Goal: Task Accomplishment & Management: Use online tool/utility

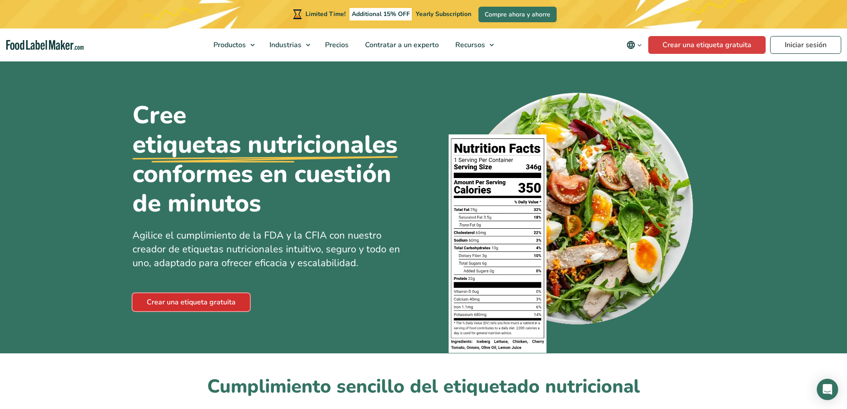
click at [224, 294] on link "Crear una etiqueta gratuita" at bounding box center [190, 302] width 117 height 18
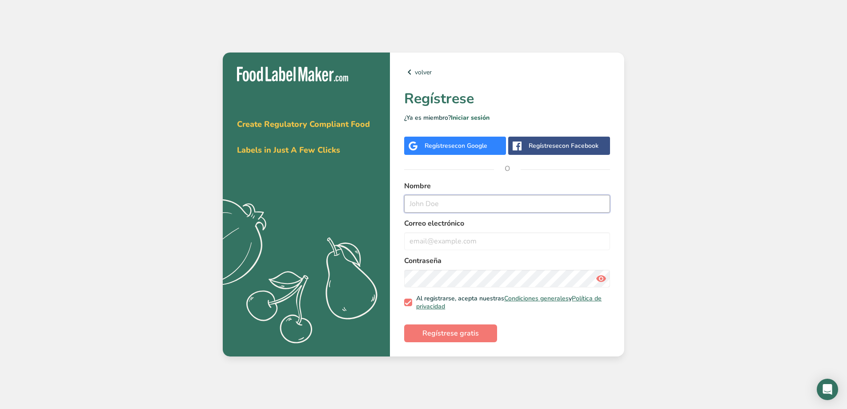
click at [452, 204] on input "text" at bounding box center [507, 204] width 206 height 18
type input "[PERSON_NAME]"
click at [455, 237] on input "email" at bounding box center [507, 241] width 206 height 18
type input "[EMAIL_ADDRESS][DOMAIN_NAME]"
drag, startPoint x: 669, startPoint y: 228, endPoint x: 488, endPoint y: 237, distance: 181.2
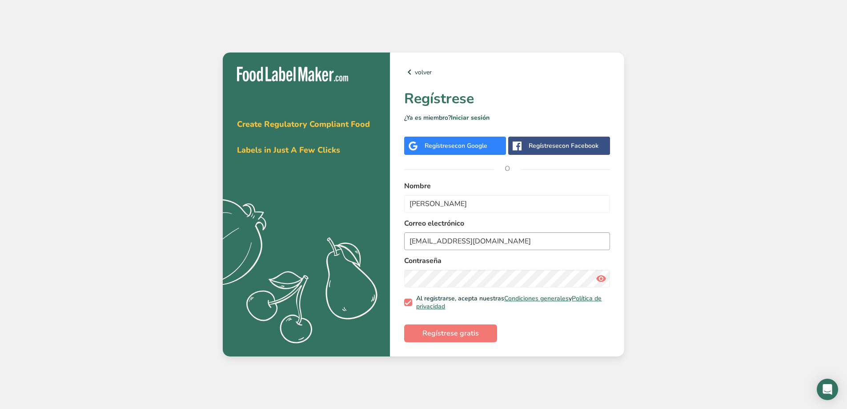
click at [666, 229] on div "Obténga su prueba gratuita [DATE] Create Regulatory Compliant Food Labels in Ju…" at bounding box center [423, 204] width 847 height 409
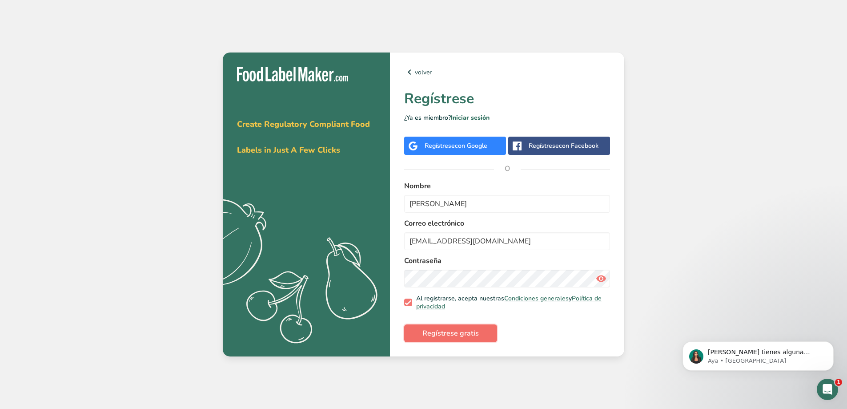
click at [457, 333] on span "Regístrese gratis" at bounding box center [450, 333] width 56 height 11
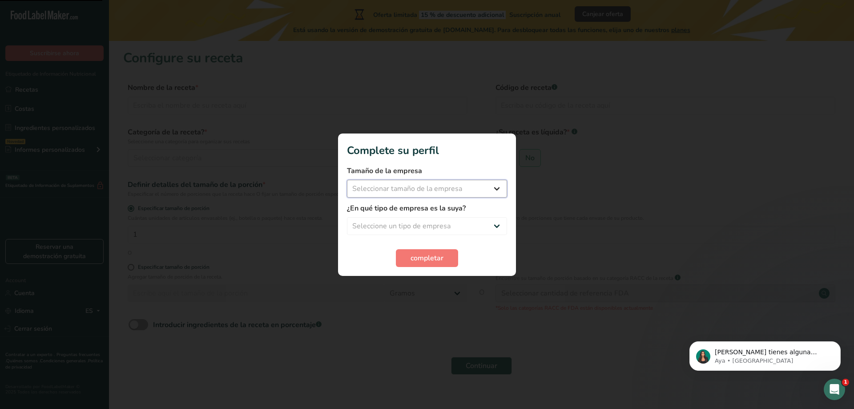
click at [459, 187] on select "Seleccionar tamaño de la empresa Menos de 10 empleados De 10 a 50 empleados De …" at bounding box center [427, 189] width 160 height 18
select select "1"
click at [347, 180] on select "Seleccionar tamaño de la empresa Menos de 10 empleados De 10 a 50 empleados De …" at bounding box center [427, 189] width 160 height 18
click at [455, 229] on select "Seleccione un tipo de empresa Fabricante de alimentos envasados Restaurante y c…" at bounding box center [427, 226] width 160 height 18
select select "3"
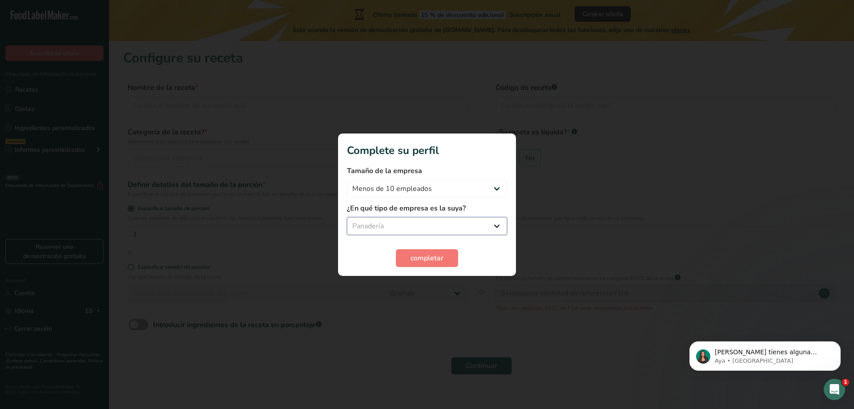
click at [347, 217] on select "Seleccione un tipo de empresa Fabricante de alimentos envasados Restaurante y c…" at bounding box center [427, 226] width 160 height 18
click at [432, 259] on span "completar" at bounding box center [426, 258] width 33 height 11
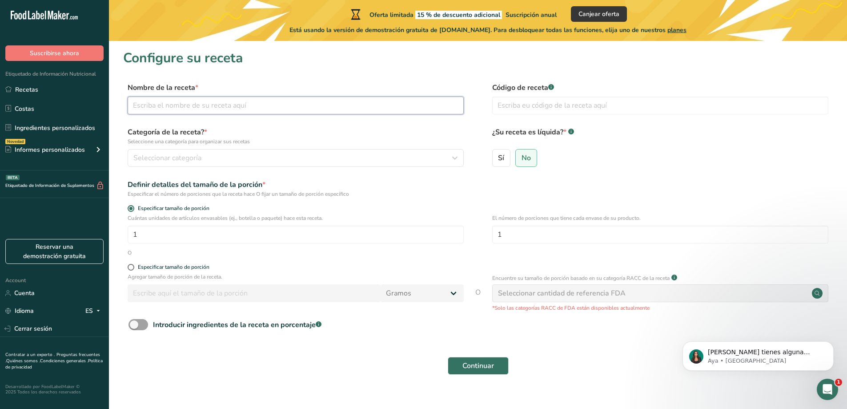
click at [217, 109] on input "text" at bounding box center [296, 105] width 336 height 18
click at [679, 150] on div "Sí No" at bounding box center [660, 160] width 336 height 23
click at [55, 109] on link "Costas" at bounding box center [54, 108] width 109 height 17
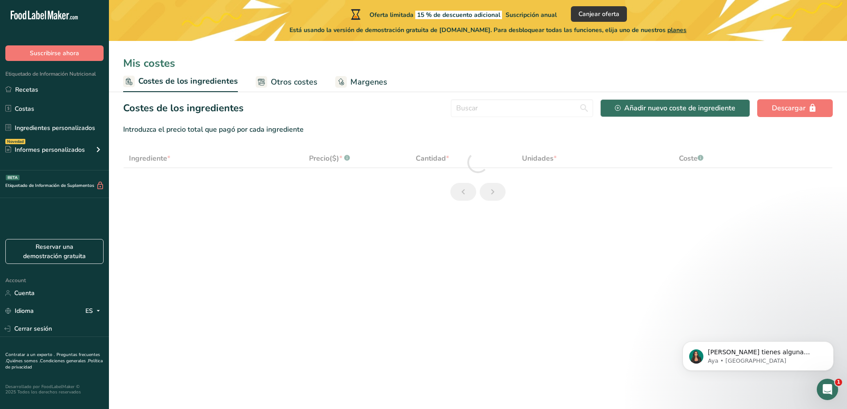
select select "1"
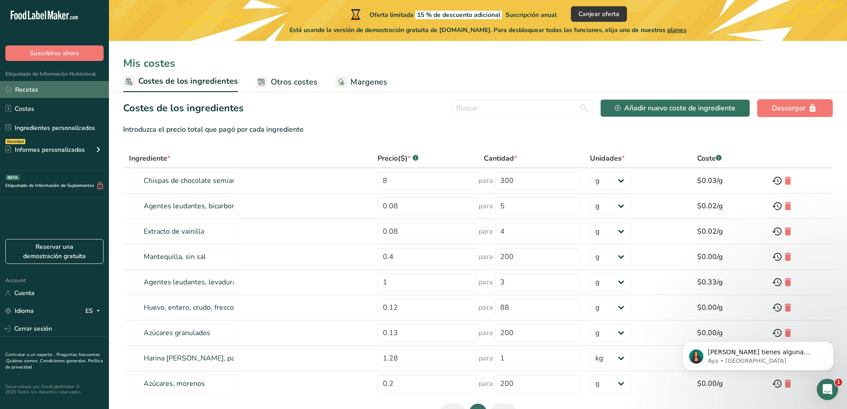
click at [48, 90] on link "Recetas" at bounding box center [54, 89] width 109 height 17
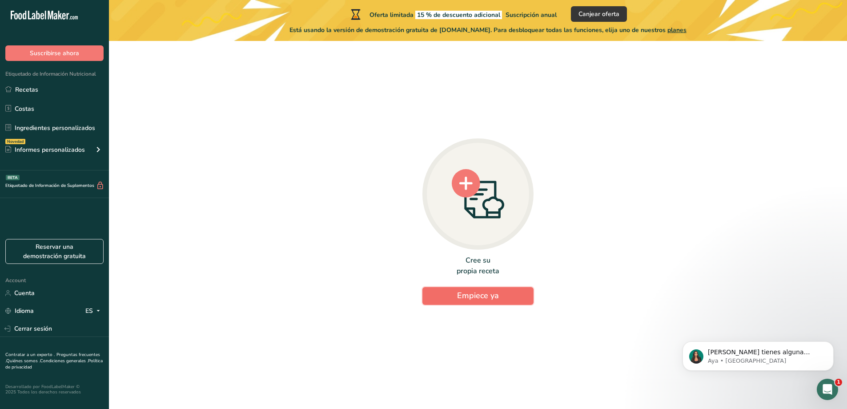
click at [469, 291] on span "Empiece ya" at bounding box center [478, 295] width 42 height 11
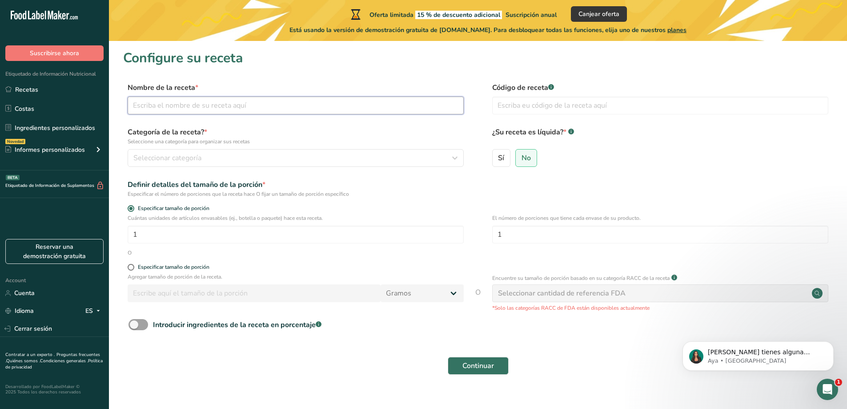
click at [194, 114] on input "text" at bounding box center [296, 105] width 336 height 18
type input "S´mores"
click at [197, 157] on span "Seleccionar categoría" at bounding box center [167, 157] width 68 height 11
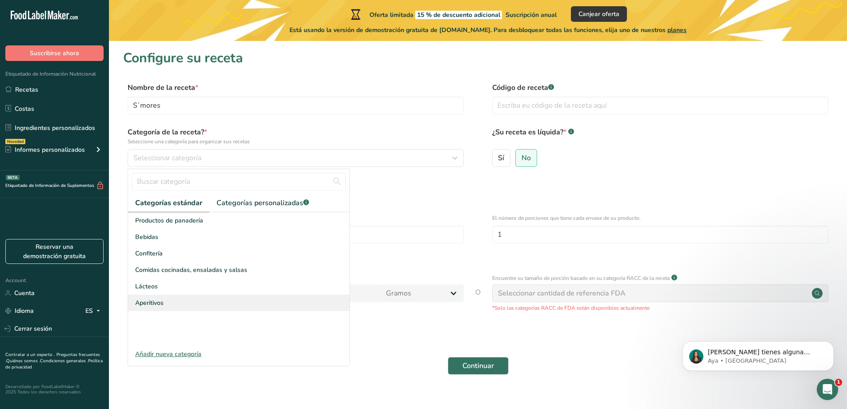
click at [146, 308] on div "Aperitivos" at bounding box center [238, 302] width 221 height 16
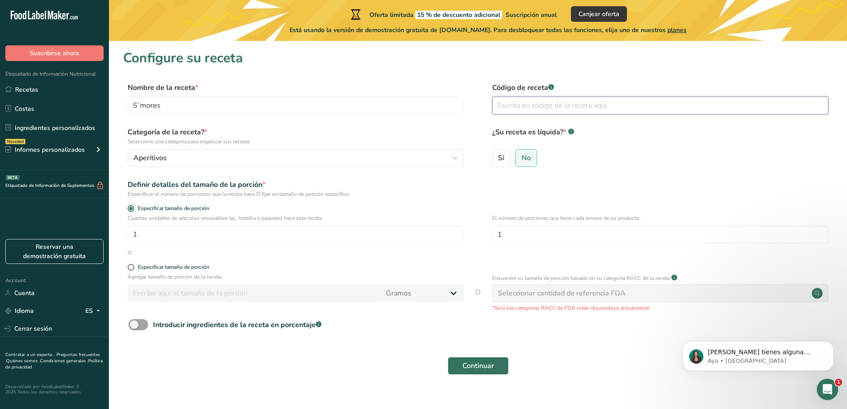
click at [514, 104] on input "text" at bounding box center [660, 105] width 336 height 18
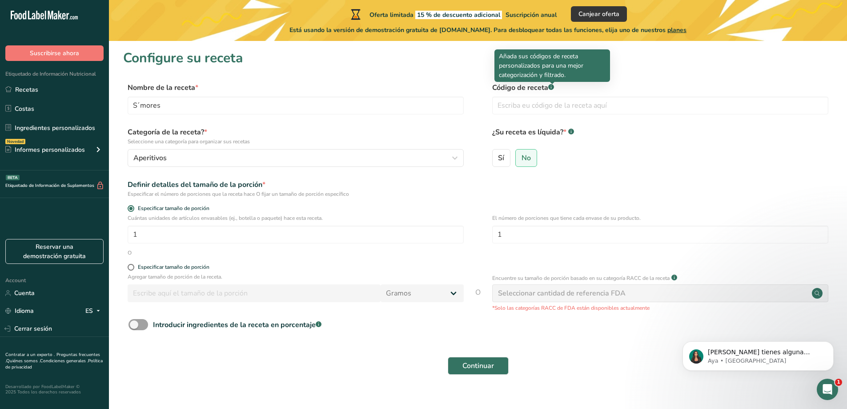
click at [554, 86] on rect at bounding box center [551, 87] width 6 height 6
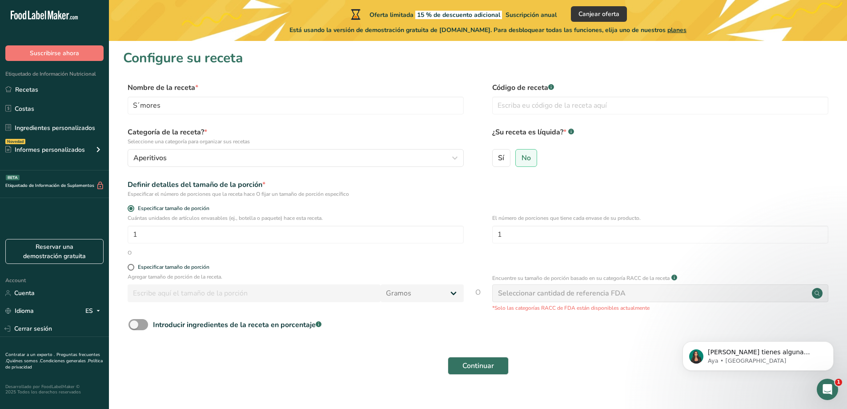
click at [589, 175] on form "Nombre de la receta * S´mores Código de receta .a-a{fill:#347362;}.b-a{fill:#ff…" at bounding box center [478, 230] width 710 height 297
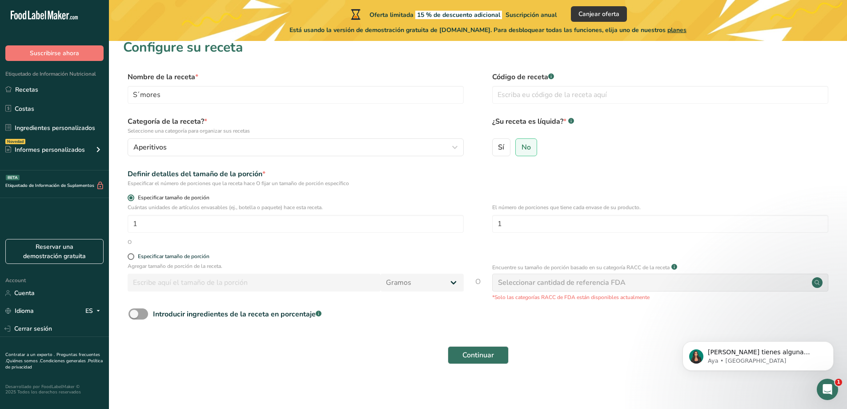
scroll to position [14, 0]
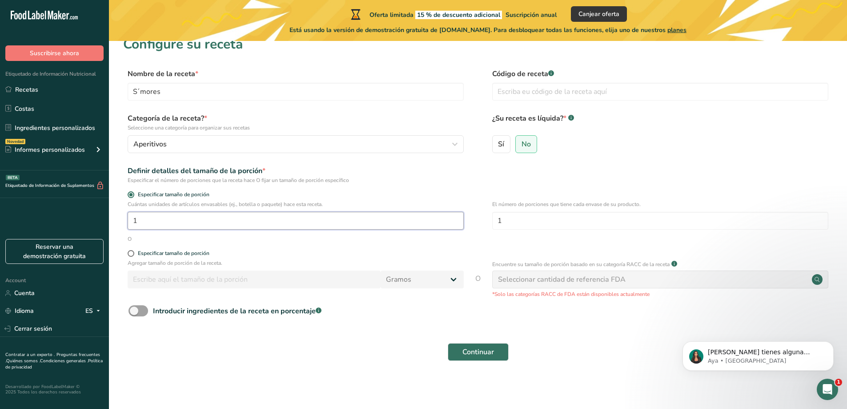
drag, startPoint x: 143, startPoint y: 221, endPoint x: 124, endPoint y: 225, distance: 19.9
click at [124, 225] on div "Cuántas unidades de artículos envasables (ej., botella o paquete) hace esta rec…" at bounding box center [478, 217] width 710 height 35
type input "32"
click at [193, 238] on div "O" at bounding box center [478, 239] width 710 height 8
click at [143, 313] on span at bounding box center [138, 310] width 20 height 11
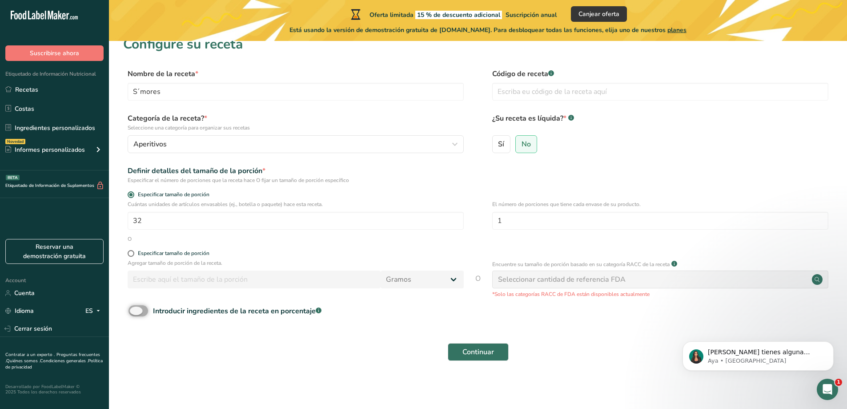
click at [134, 313] on input "Introducir ingredientes de la receta en porcentaje .a-a{fill:#347362;}.b-a{fill…" at bounding box center [131, 311] width 6 height 6
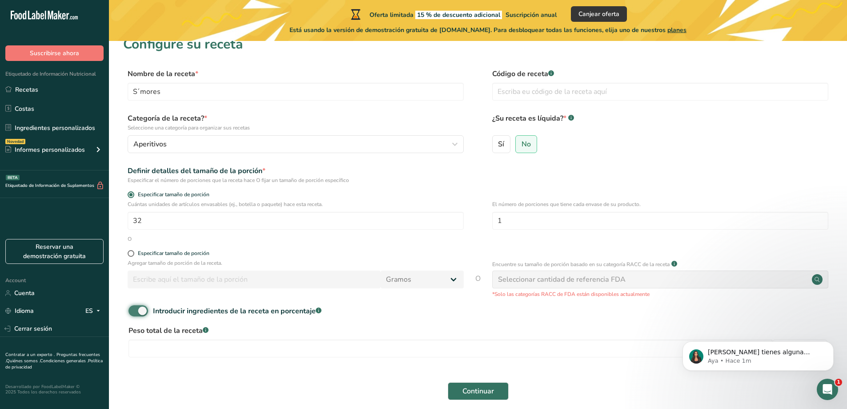
scroll to position [53, 0]
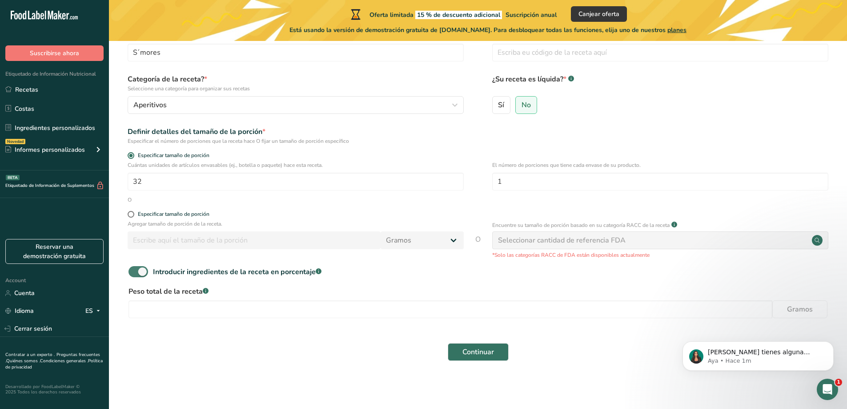
click at [133, 273] on span at bounding box center [138, 271] width 20 height 11
click at [133, 273] on input "Introducir ingredientes de la receta en porcentaje .a-a{fill:#347362;}.b-a{fill…" at bounding box center [131, 272] width 6 height 6
checkbox input "false"
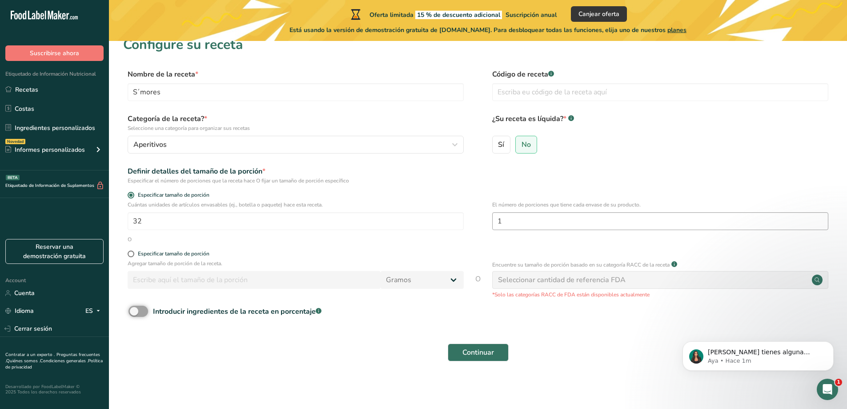
scroll to position [14, 0]
drag, startPoint x: 499, startPoint y: 223, endPoint x: 443, endPoint y: 223, distance: 56.0
click at [443, 223] on div "Cuántas unidades de artículos envasables (ej., botella o paquete) hace esta rec…" at bounding box center [478, 217] width 710 height 35
drag, startPoint x: 539, startPoint y: 300, endPoint x: 529, endPoint y: 299, distance: 9.8
click at [538, 300] on form "Nombre de la receta * S´mores Código de receta .a-a{fill:#347362;}.b-a{fill:#ff…" at bounding box center [478, 216] width 710 height 297
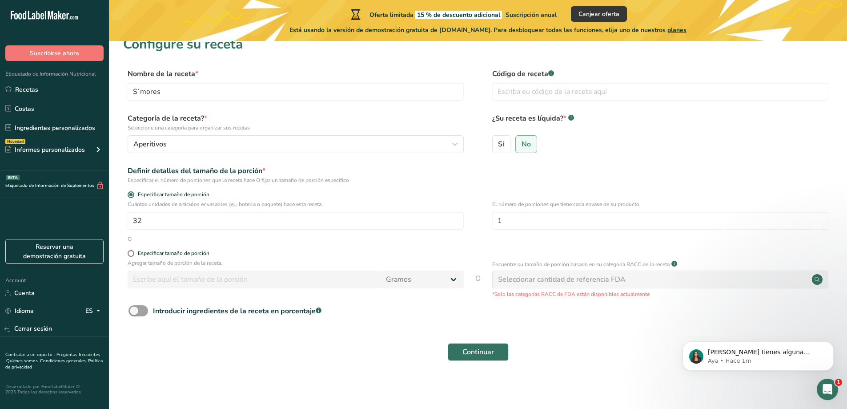
click at [526, 294] on p "*Solo las categorías RACC de FDA están disponibles actualmente" at bounding box center [660, 294] width 336 height 8
click at [496, 353] on button "Continuar" at bounding box center [478, 352] width 61 height 18
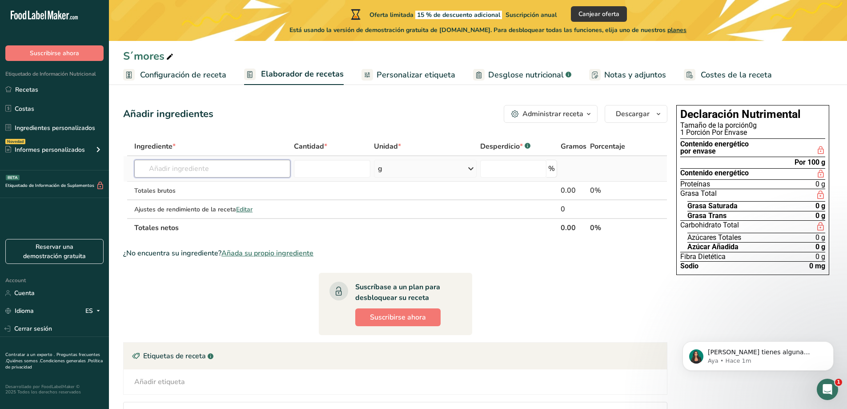
click at [155, 171] on input "text" at bounding box center [212, 169] width 156 height 18
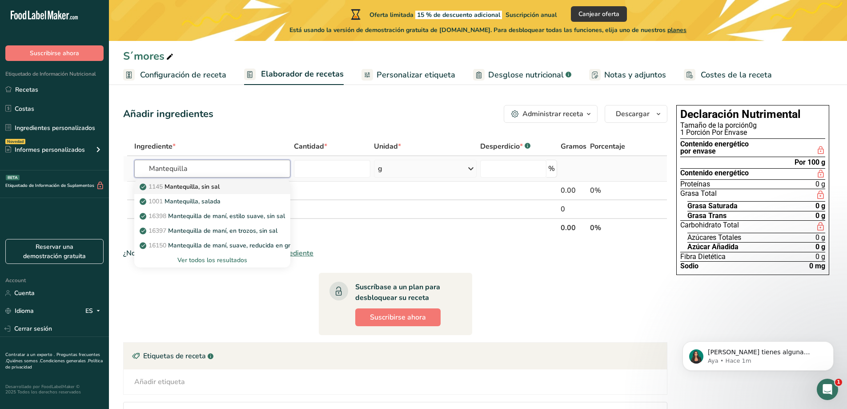
type input "Mantequilla"
click at [220, 187] on p "1145 Mantequilla, sin sal" at bounding box center [180, 186] width 78 height 9
type input "Butter, without salt"
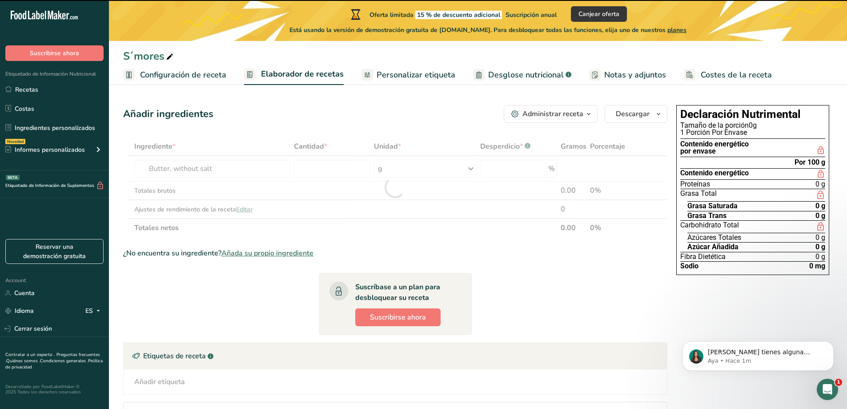
click at [349, 172] on div at bounding box center [395, 187] width 544 height 100
click at [317, 168] on input "number" at bounding box center [332, 169] width 76 height 18
type input "0"
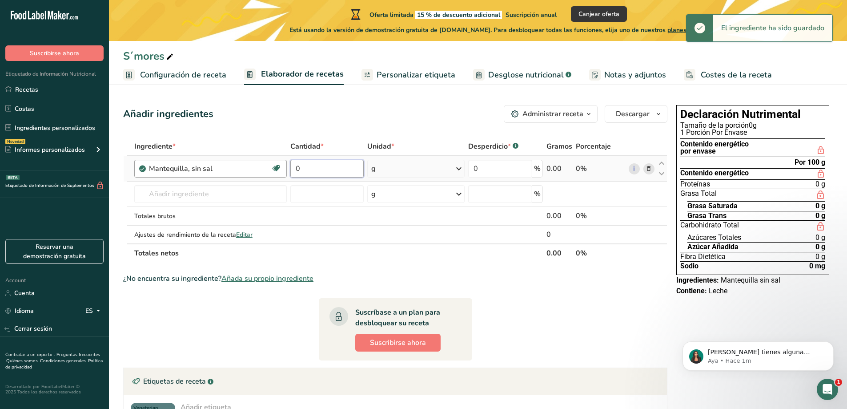
drag, startPoint x: 313, startPoint y: 169, endPoint x: 274, endPoint y: 169, distance: 39.6
click at [274, 169] on tr "Mantequilla, sin sal Libre de gluten Vegetariano Libre de soja 0 g Porciones 1 …" at bounding box center [395, 168] width 543 height 25
click at [317, 169] on input "0" at bounding box center [326, 169] width 73 height 18
click at [306, 175] on input "0" at bounding box center [326, 169] width 73 height 18
drag, startPoint x: 305, startPoint y: 169, endPoint x: 266, endPoint y: 173, distance: 38.8
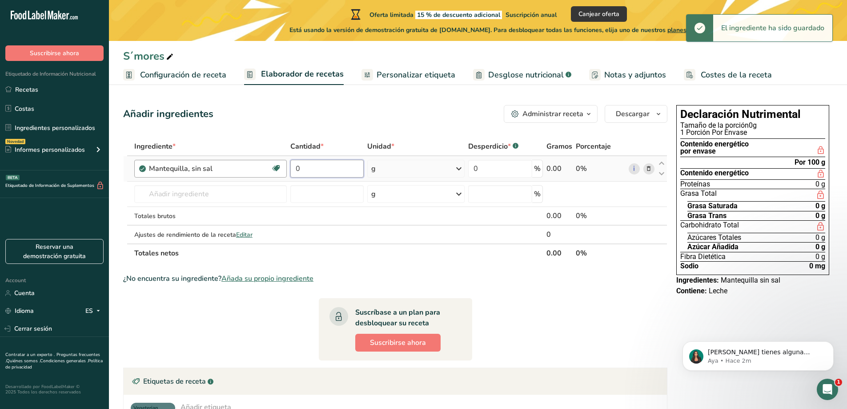
click at [265, 173] on tr "Mantequilla, sin sal Libre de gluten Vegetariano Libre de soja 0 g Porciones 1 …" at bounding box center [395, 168] width 543 height 25
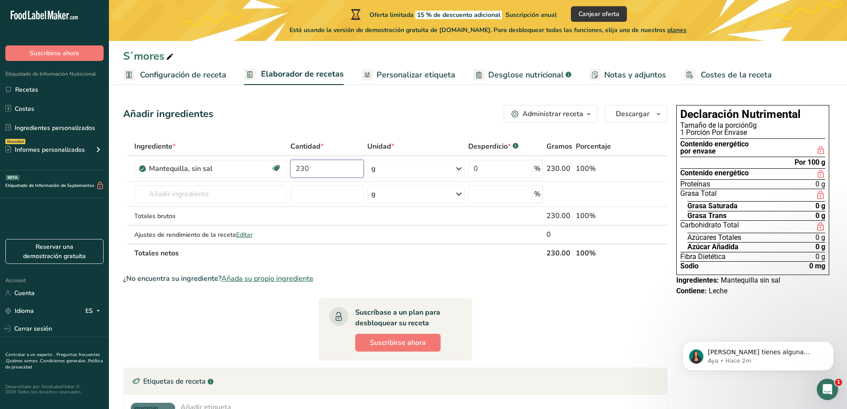
type input "230"
click at [576, 358] on section "Ingrediente * Cantidad * Unidad * Desperdicio * .a-a{fill:#347362;}.b-a{fill:#f…" at bounding box center [395, 318] width 544 height 363
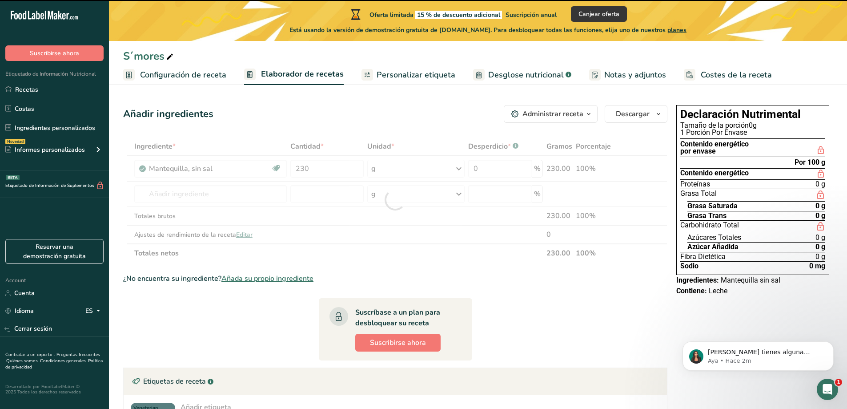
click at [189, 196] on div at bounding box center [395, 199] width 544 height 125
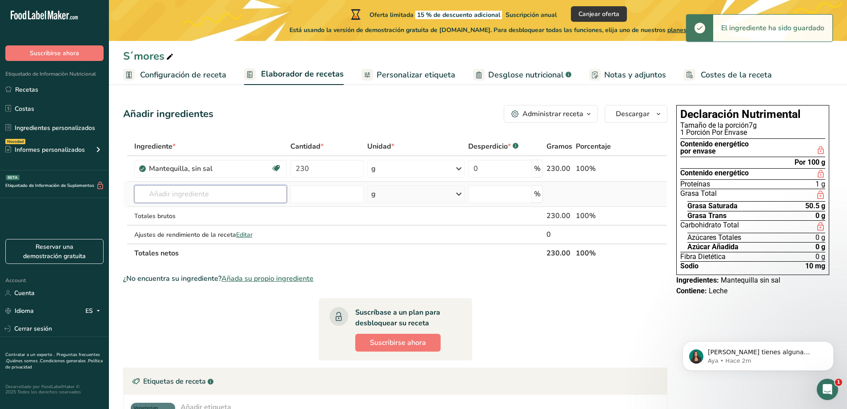
click at [173, 189] on input "text" at bounding box center [210, 194] width 152 height 18
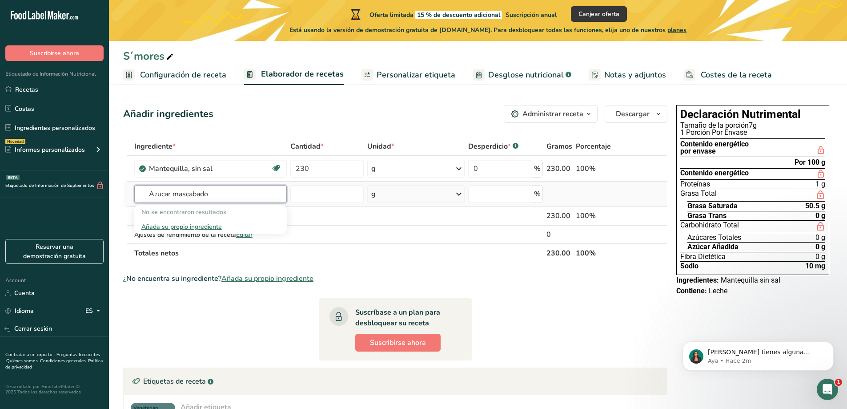
click at [136, 193] on input "Azucar mascabado" at bounding box center [210, 194] width 152 height 18
click at [165, 190] on input "Azucar mascabado" at bounding box center [210, 194] width 152 height 18
click at [162, 195] on input "Azucar mascabado" at bounding box center [210, 194] width 152 height 18
type input "Azucar mascabado"
click at [131, 204] on td at bounding box center [129, 193] width 5 height 25
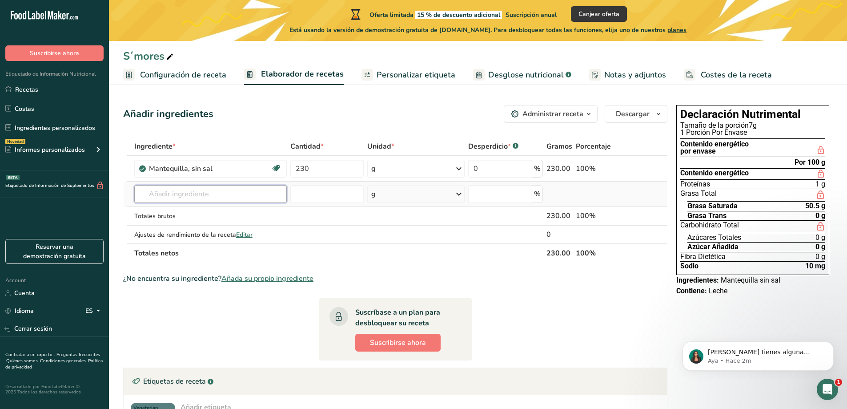
click at [204, 192] on input "text" at bounding box center [210, 194] width 152 height 18
click at [268, 279] on span "Añada su propio ingrediente" at bounding box center [267, 278] width 92 height 11
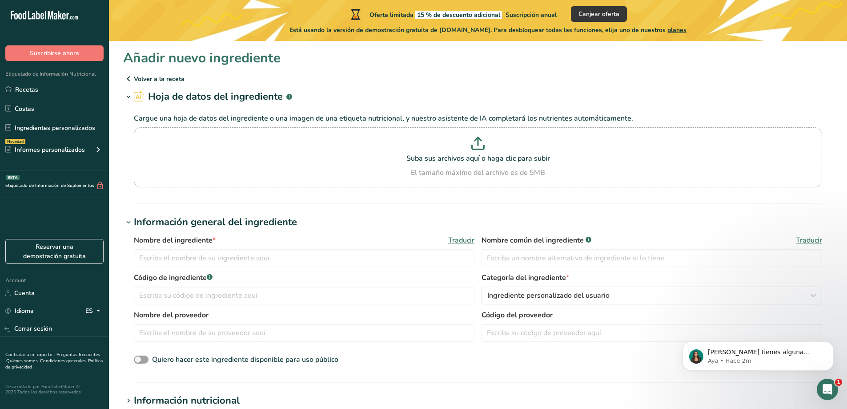
click at [136, 82] on p "Volver a la receta" at bounding box center [478, 78] width 710 height 11
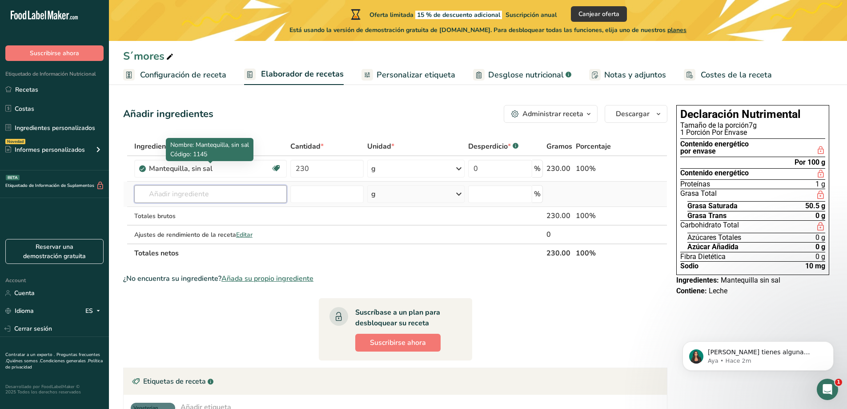
click at [165, 196] on input "text" at bounding box center [210, 194] width 152 height 18
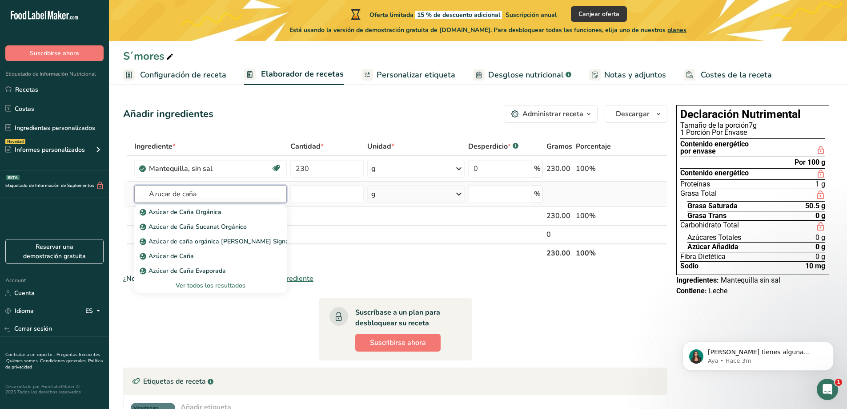
drag, startPoint x: 183, startPoint y: 197, endPoint x: 174, endPoint y: 198, distance: 8.6
click at [174, 198] on input "Azucar de caña" at bounding box center [210, 194] width 152 height 18
type input "Azucar ref"
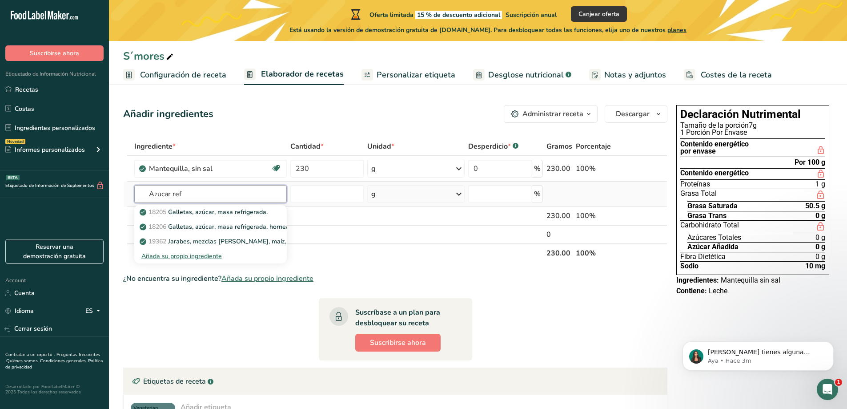
drag, startPoint x: 188, startPoint y: 193, endPoint x: 136, endPoint y: 199, distance: 52.7
click at [136, 199] on input "Azucar ref" at bounding box center [210, 194] width 152 height 18
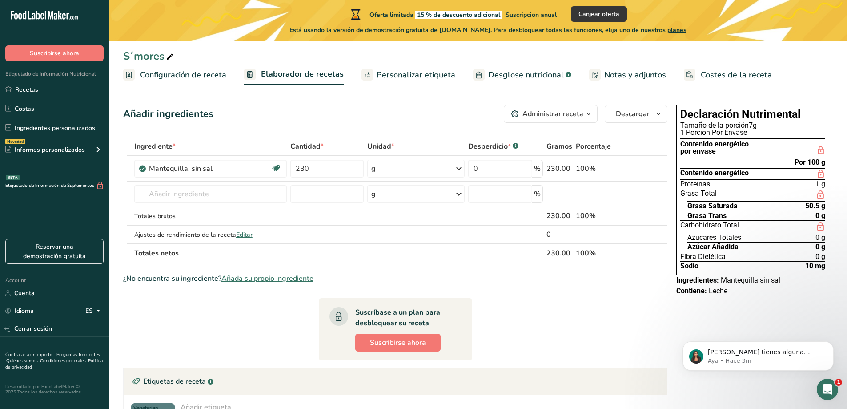
click at [240, 258] on th "Totales netos" at bounding box center [338, 252] width 413 height 19
click at [257, 281] on span "Añada su propio ingrediente" at bounding box center [267, 278] width 92 height 11
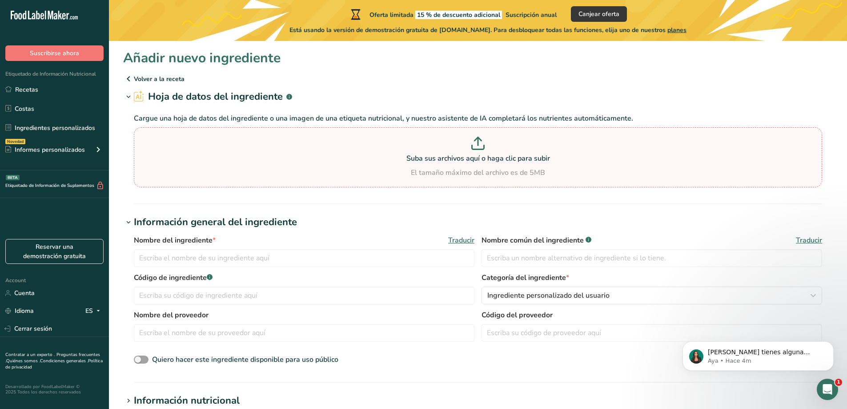
click at [265, 149] on p at bounding box center [478, 144] width 684 height 16
click at [265, 149] on input "Suba sus archivos aquí o haga clic para subir El tamaño máximo del archivo es d…" at bounding box center [478, 157] width 688 height 60
click at [486, 152] on p at bounding box center [478, 144] width 684 height 16
click at [486, 152] on input "Suba sus archivos aquí o haga clic para subir El tamaño máximo del archivo es d…" at bounding box center [478, 157] width 688 height 60
type input "C:\fakepath\1.png"
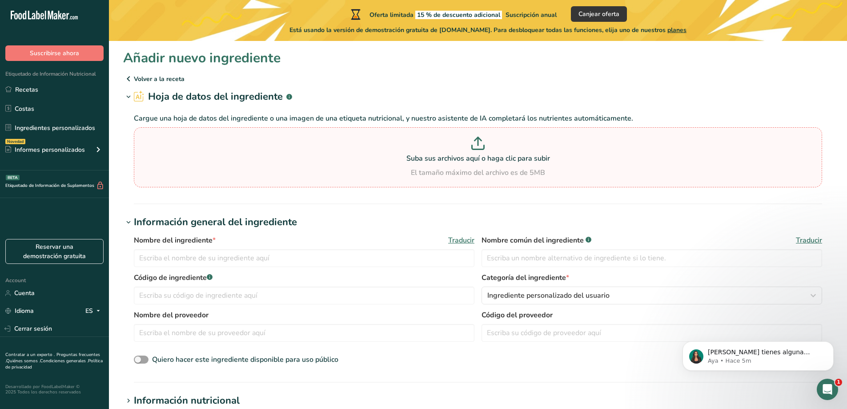
click at [542, 144] on p at bounding box center [478, 144] width 684 height 16
click at [542, 144] on input "Suba sus archivos aquí o haga clic para subir El tamaño máximo del archivo es d…" at bounding box center [478, 157] width 688 height 60
type input "C:\fakepath\1.png"
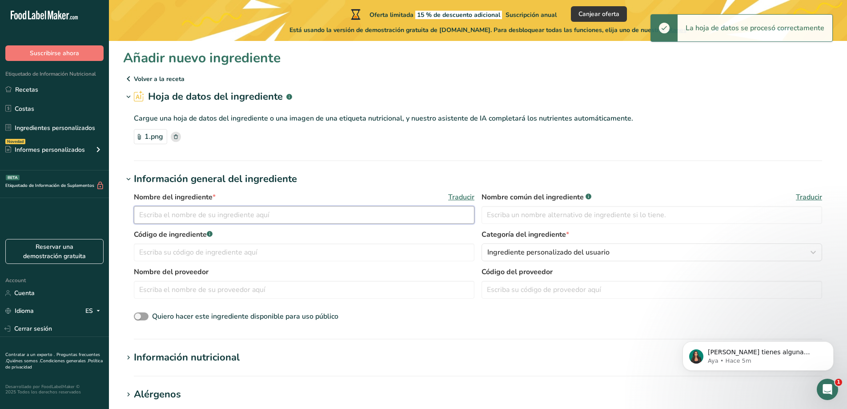
click at [185, 214] on input "text" at bounding box center [304, 215] width 341 height 18
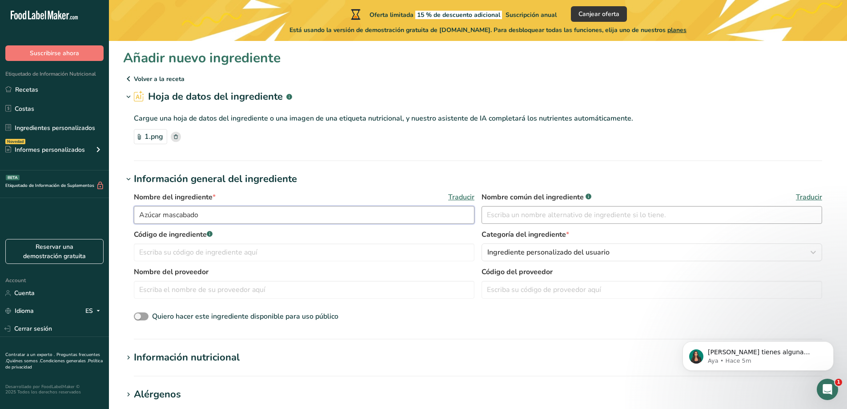
type input "Azúcar mascabado"
click at [519, 220] on input "text" at bounding box center [652, 215] width 341 height 18
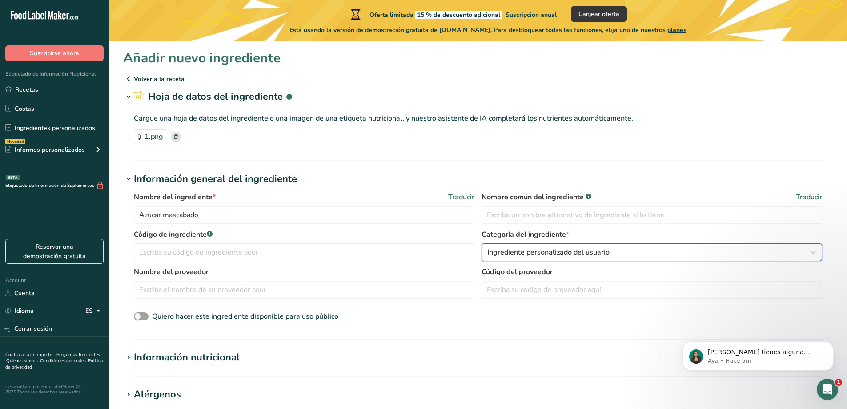
click at [577, 253] on span "Ingrediente personalizado del usuario" at bounding box center [548, 252] width 122 height 11
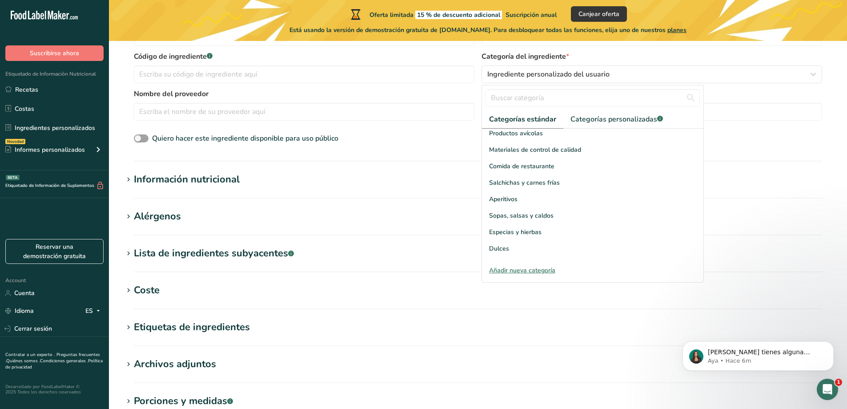
scroll to position [344, 0]
click at [499, 242] on span "Dulces" at bounding box center [499, 246] width 20 height 9
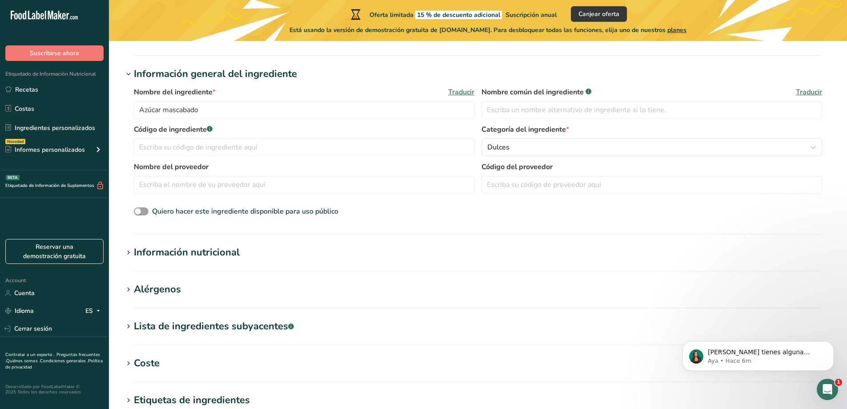
scroll to position [89, 0]
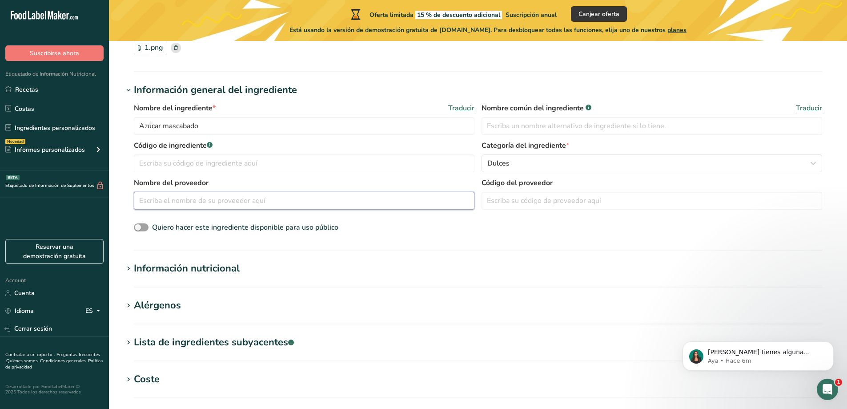
click at [220, 202] on input "text" at bounding box center [304, 201] width 341 height 18
type input "[PERSON_NAME]"
click at [550, 252] on section "Añadir nuevo ingrediente Volver a la receta Hoja de datos del ingrediente .a-a{…" at bounding box center [478, 270] width 738 height 636
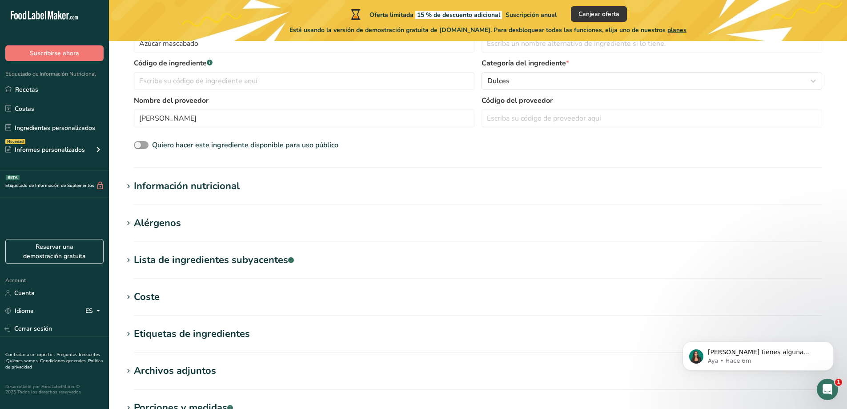
scroll to position [222, 0]
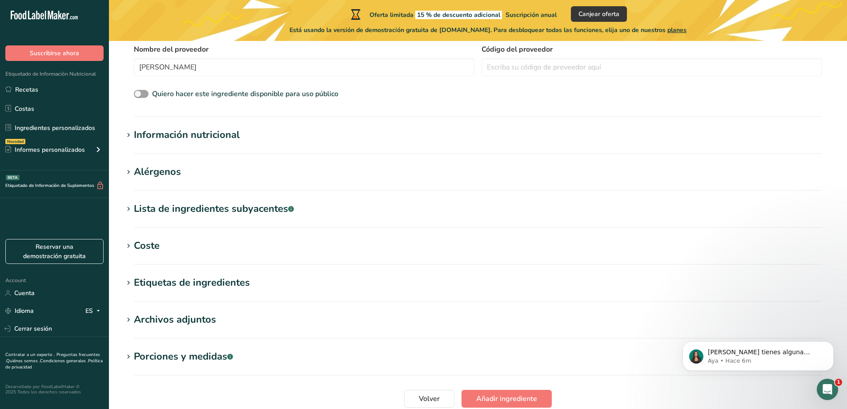
click at [152, 139] on div "Información nutricional" at bounding box center [187, 135] width 106 height 15
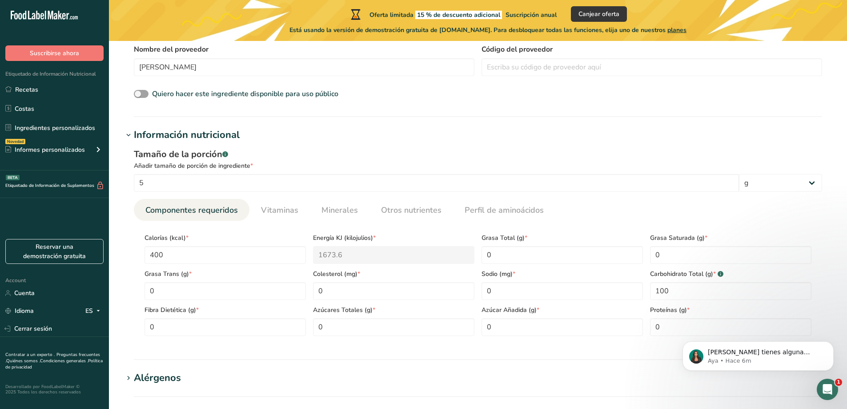
click at [138, 136] on div "Información nutricional" at bounding box center [187, 135] width 106 height 15
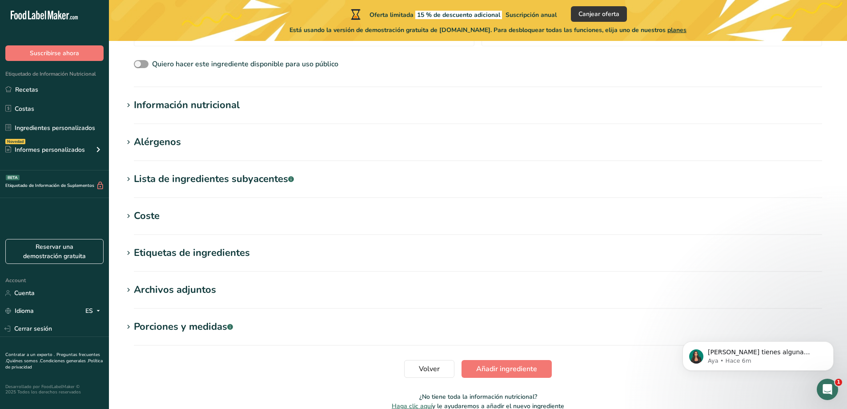
scroll to position [297, 0]
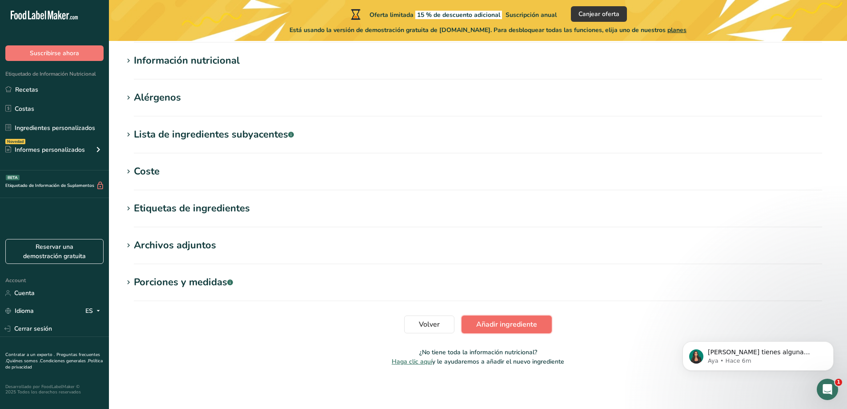
click at [517, 324] on span "Añadir ingrediente" at bounding box center [506, 324] width 61 height 11
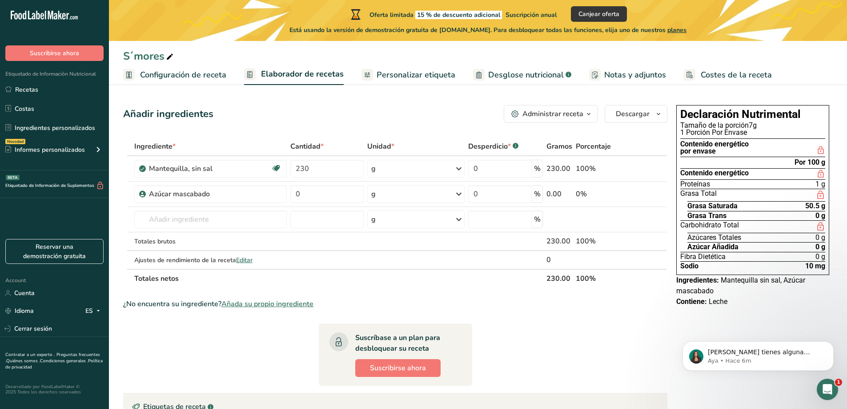
click at [268, 302] on span "Añada su propio ingrediente" at bounding box center [267, 303] width 92 height 11
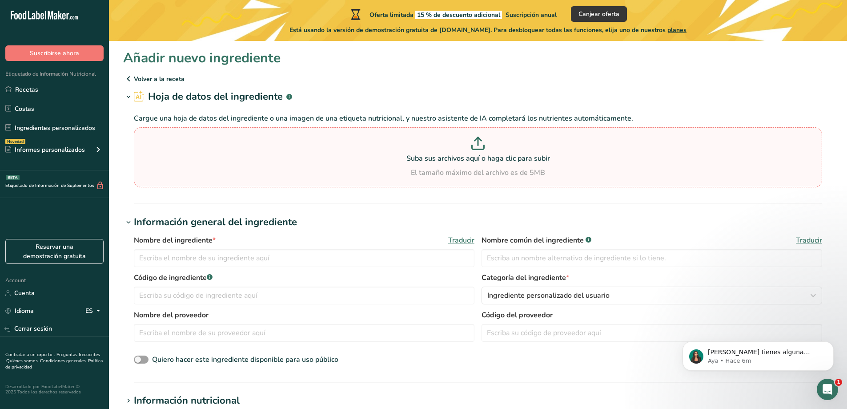
click at [226, 150] on p at bounding box center [478, 144] width 684 height 16
click at [226, 150] on input "Suba sus archivos aquí o haga clic para subir El tamaño máximo del archivo es d…" at bounding box center [478, 157] width 688 height 60
type input "C:\fakepath\2.png"
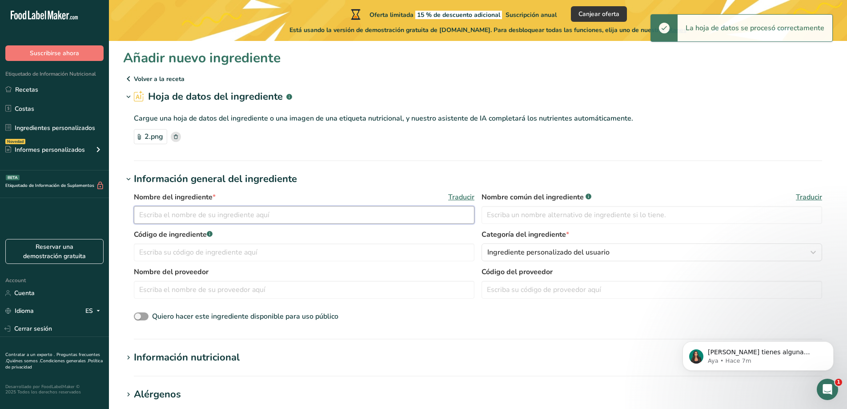
click at [194, 211] on input "text" at bounding box center [304, 215] width 341 height 18
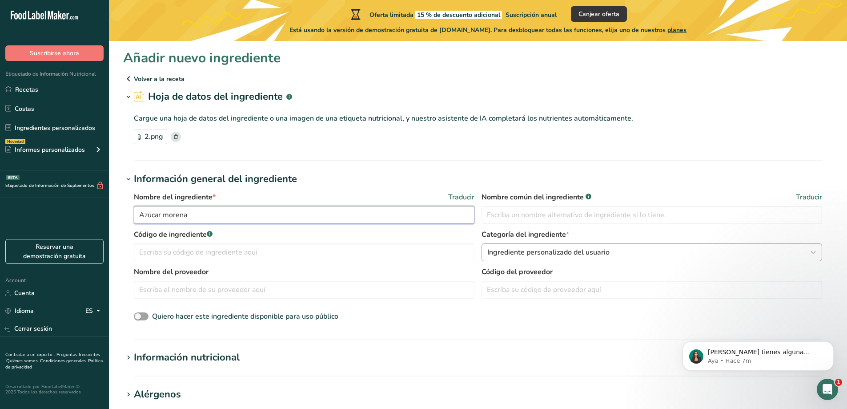
type input "Azúcar morena"
click at [521, 255] on span "Ingrediente personalizado del usuario" at bounding box center [548, 252] width 122 height 11
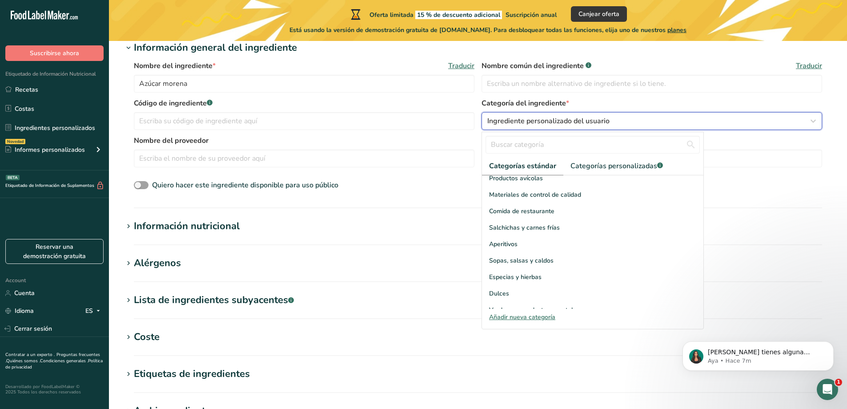
scroll to position [133, 0]
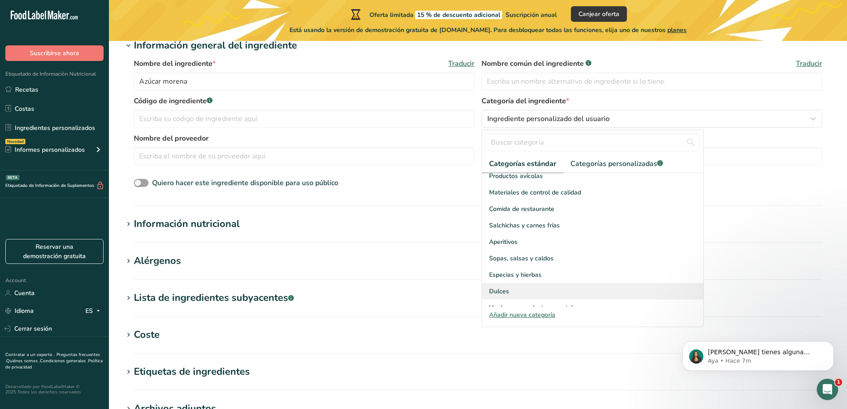
click at [501, 286] on span "Dulces" at bounding box center [499, 290] width 20 height 9
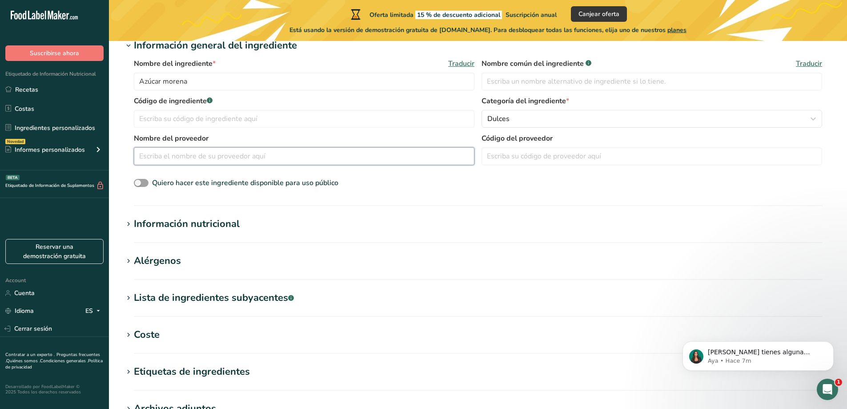
click at [195, 151] on input "text" at bounding box center [304, 156] width 341 height 18
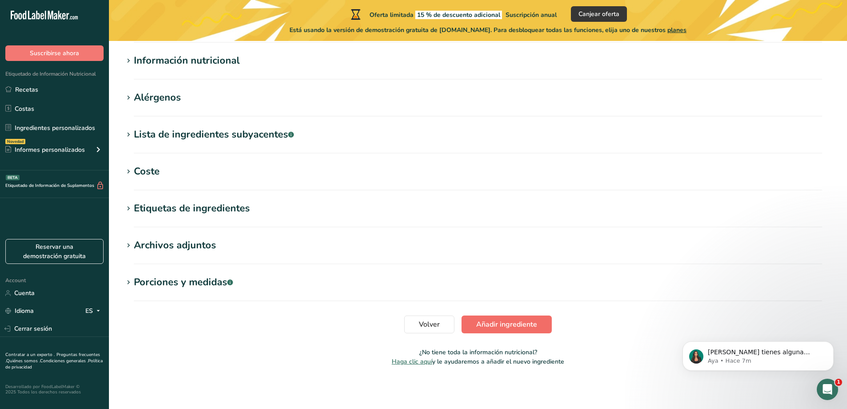
type input "[PERSON_NAME]"
click at [498, 328] on span "Añadir ingrediente" at bounding box center [506, 324] width 61 height 11
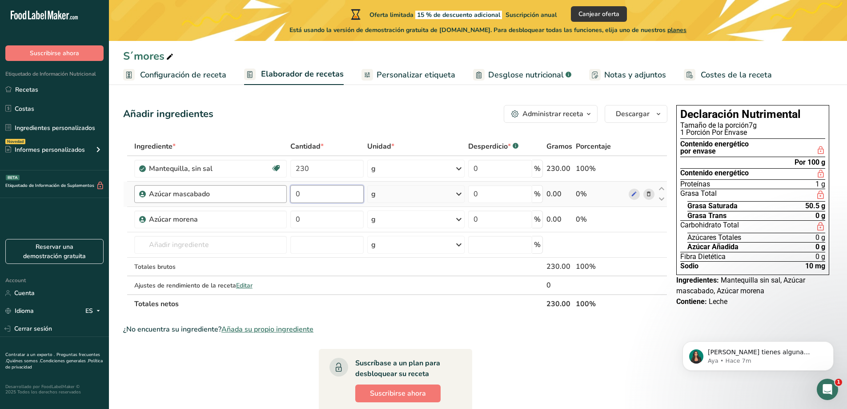
drag, startPoint x: 317, startPoint y: 193, endPoint x: 275, endPoint y: 201, distance: 43.5
click at [275, 201] on tr "Azúcar mascabado 0 g Unidades de peso g kg mg Ver más Unidades de volumen [GEOG…" at bounding box center [395, 193] width 543 height 25
type input "9"
type input "126"
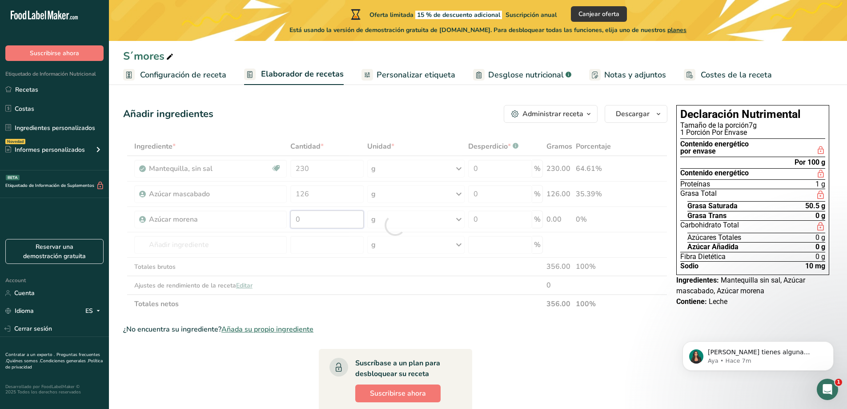
drag, startPoint x: 323, startPoint y: 221, endPoint x: 253, endPoint y: 225, distance: 69.9
click at [253, 225] on div "Ingrediente * Cantidad * Unidad * Desperdicio * .a-a{fill:#347362;}.b-a{fill:#f…" at bounding box center [395, 225] width 544 height 176
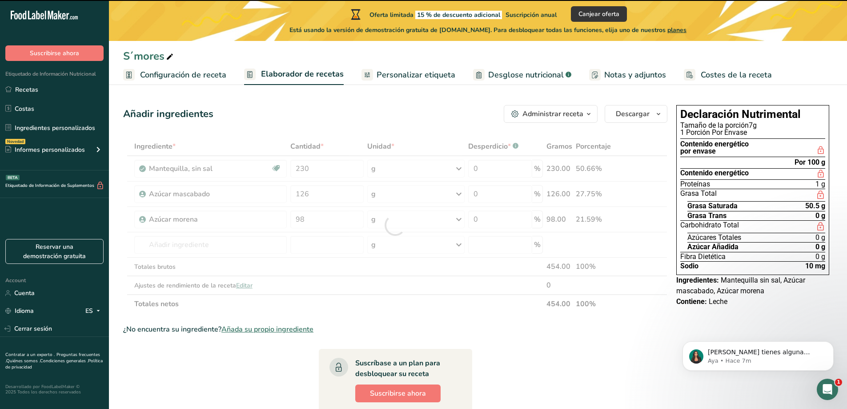
type input "0"
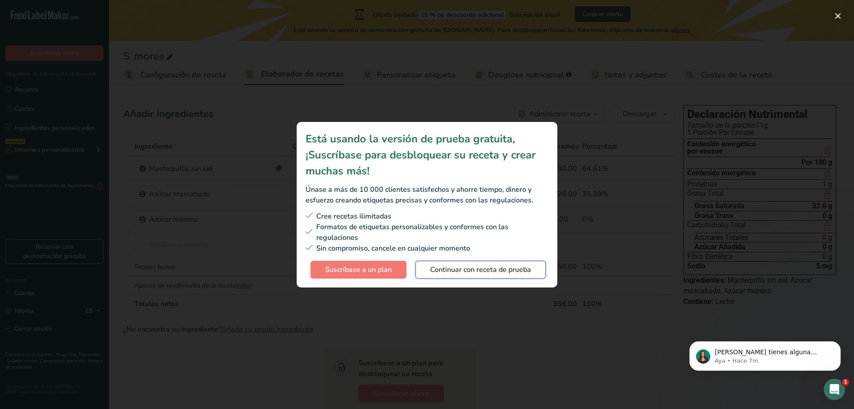
click at [477, 270] on span "Continuar con receta de prueba" at bounding box center [480, 269] width 101 height 11
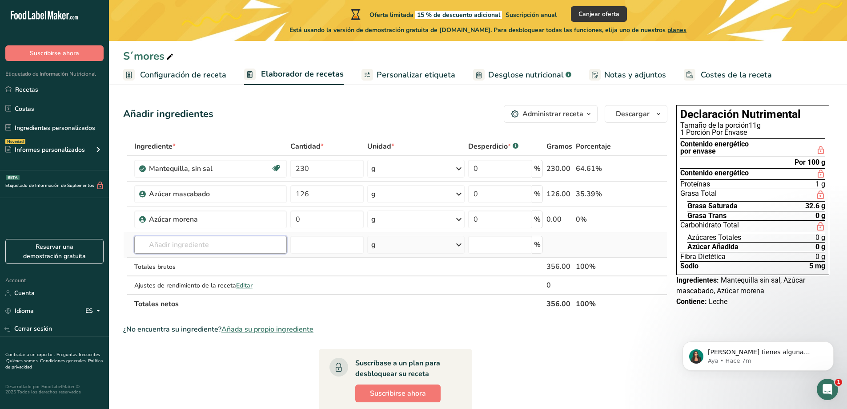
click at [187, 242] on input "text" at bounding box center [210, 245] width 152 height 18
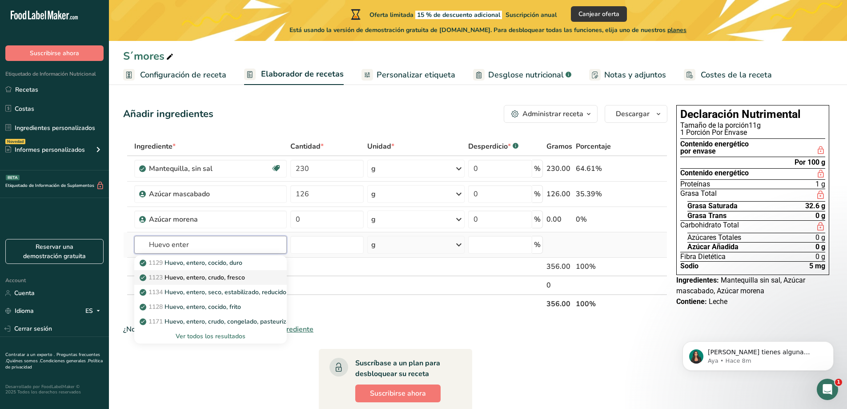
type input "Huevo enter"
click at [213, 278] on p "1123 Huevo, entero, crudo, fresco" at bounding box center [193, 277] width 104 height 9
type input "Egg, whole, raw, fresh"
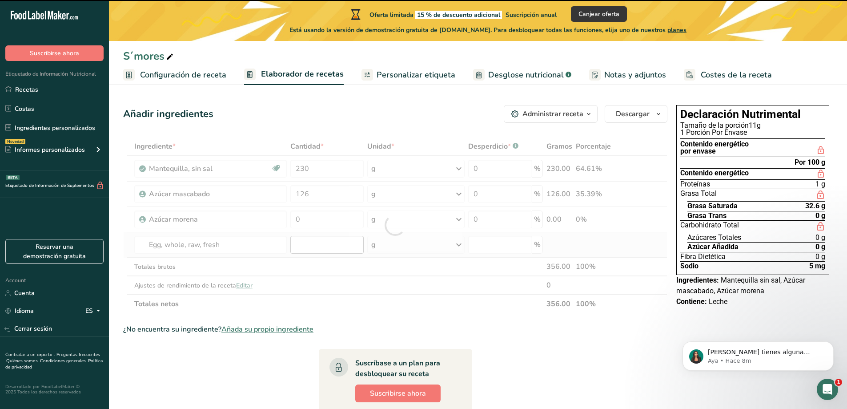
type input "0"
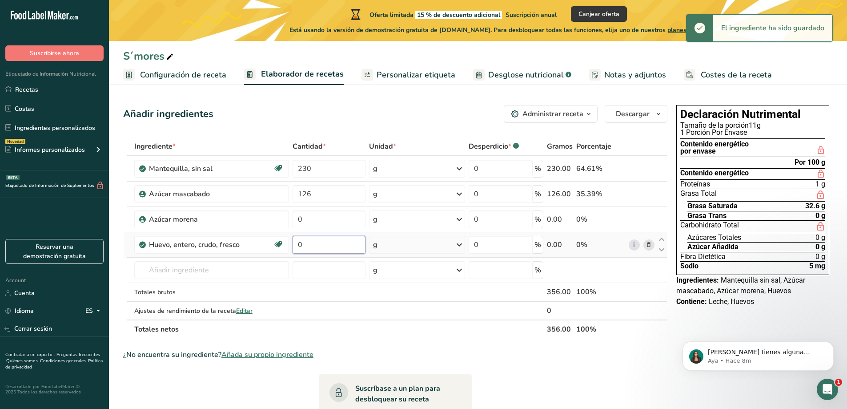
click at [333, 243] on input "0" at bounding box center [329, 245] width 73 height 18
click at [289, 249] on tr "Huevo, entero, crudo, fresco Libre de gluten Vegetariano Libre de soja 0 g Porc…" at bounding box center [395, 244] width 543 height 25
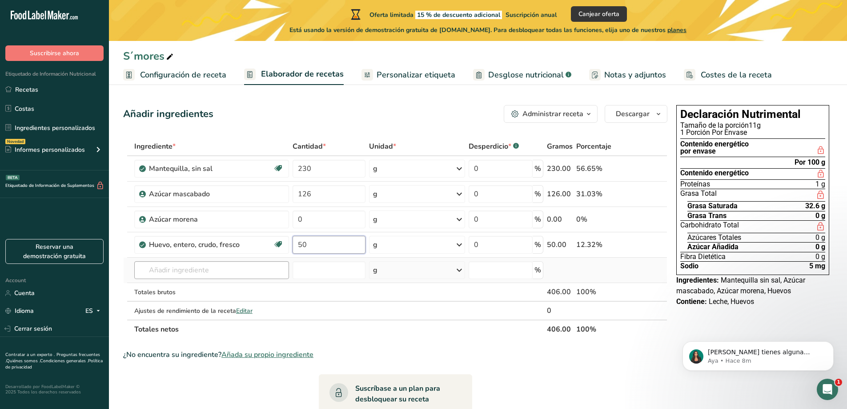
type input "50"
click at [211, 261] on div "Ingrediente * Cantidad * Unidad * Desperdicio * .a-a{fill:#347362;}.b-a{fill:#f…" at bounding box center [395, 237] width 544 height 201
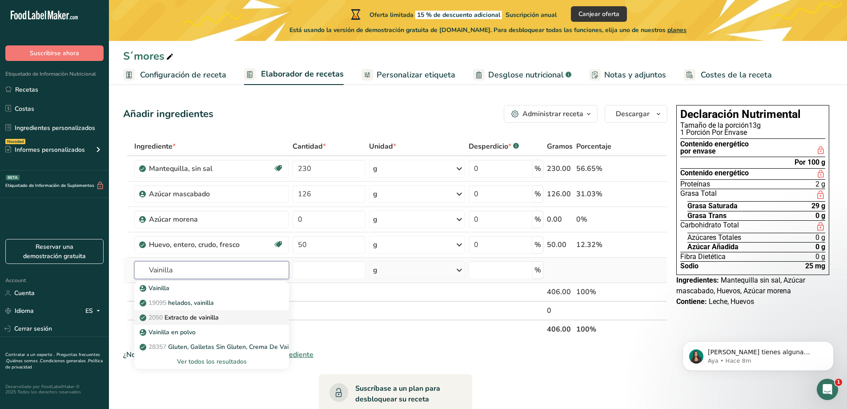
type input "Vainilla"
click at [193, 317] on p "2050 Extracto de vainilla" at bounding box center [179, 317] width 77 height 9
type input "Vanilla extract"
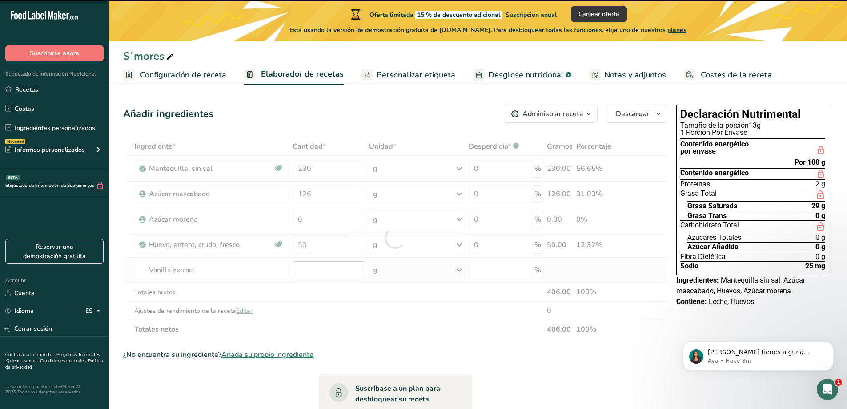
type input "0"
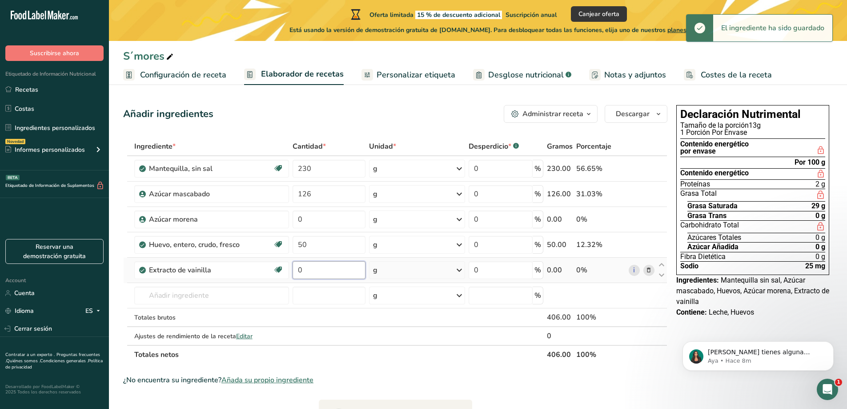
click at [320, 269] on input "0" at bounding box center [329, 270] width 73 height 18
drag, startPoint x: 322, startPoint y: 269, endPoint x: 262, endPoint y: 269, distance: 59.6
click at [262, 269] on tr "Extracto de vainilla Libre de lácteos Libre de gluten [GEOGRAPHIC_DATA] Vegetar…" at bounding box center [395, 269] width 543 height 25
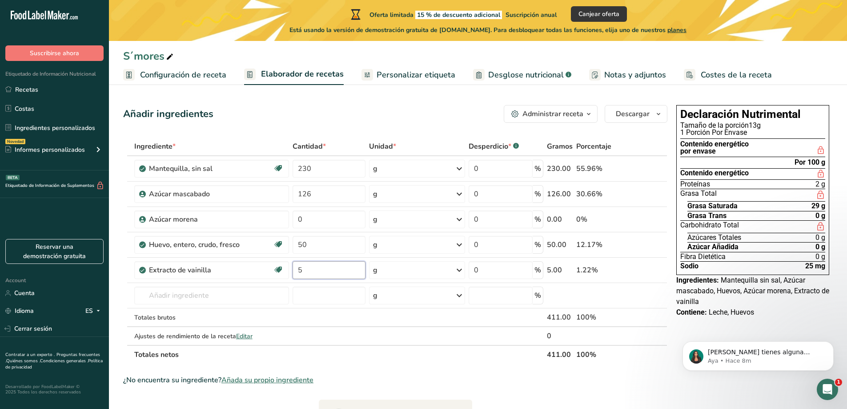
type input "5"
click at [214, 285] on div "Ingrediente * Cantidad * Unidad * Desperdicio * .a-a{fill:#347362;}.b-a{fill:#f…" at bounding box center [395, 250] width 544 height 227
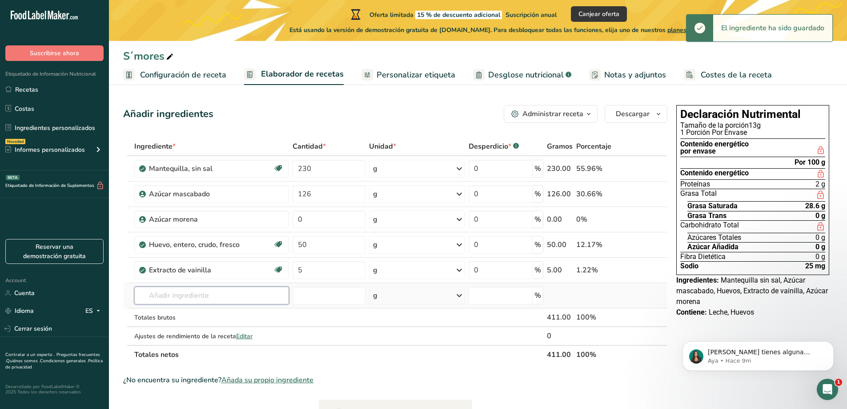
click at [216, 299] on input "text" at bounding box center [211, 295] width 155 height 18
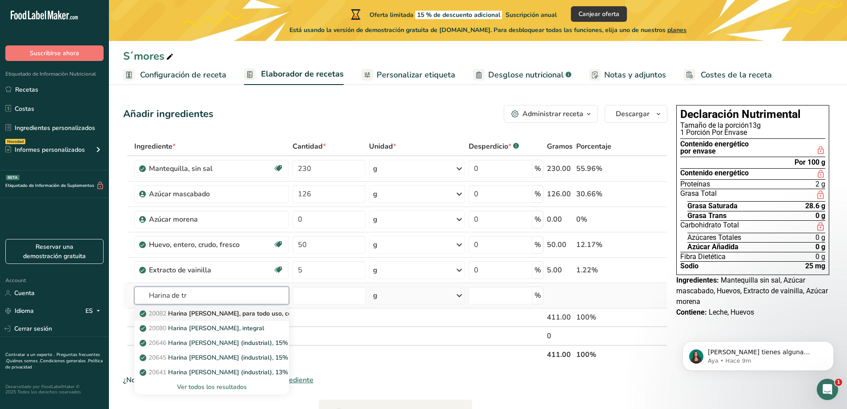
type input "Harina de tr"
click at [245, 314] on p "20082 Harina [PERSON_NAME], para todo uso, con levadura, enriquecida" at bounding box center [249, 313] width 217 height 9
type input "Wheat flour, white, all-purpose, self-rising, enriched"
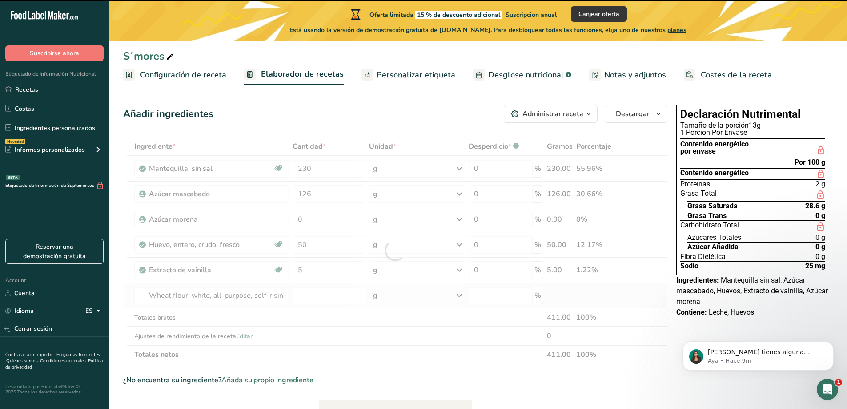
type input "0"
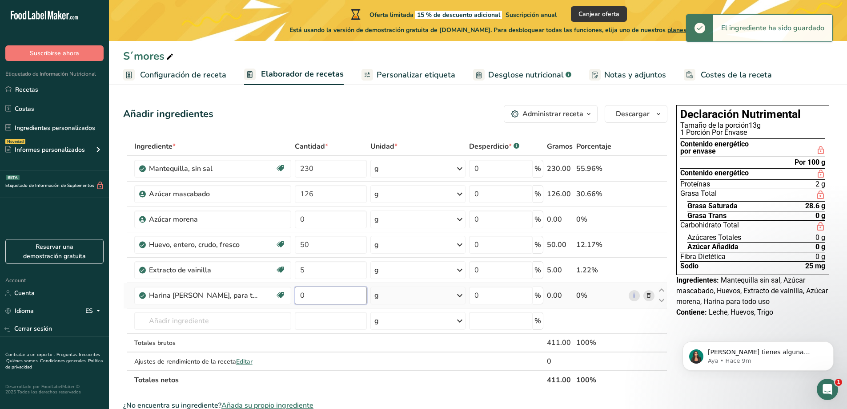
click at [337, 298] on input "0" at bounding box center [331, 295] width 72 height 18
drag, startPoint x: 309, startPoint y: 295, endPoint x: 294, endPoint y: 295, distance: 14.2
click at [294, 295] on td "0" at bounding box center [331, 295] width 76 height 25
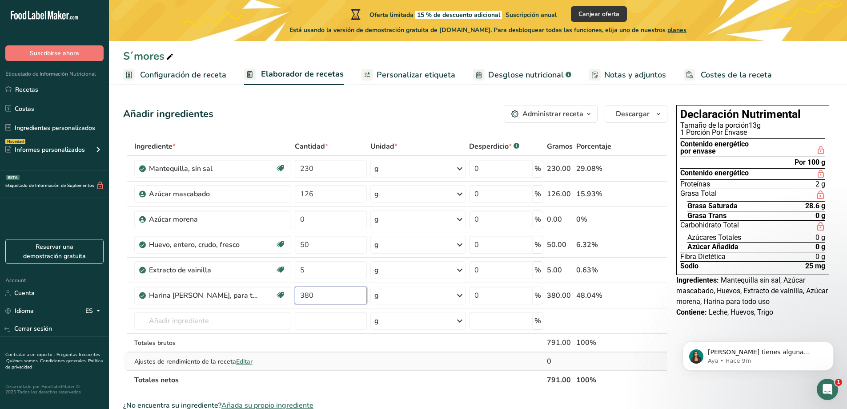
type input "380"
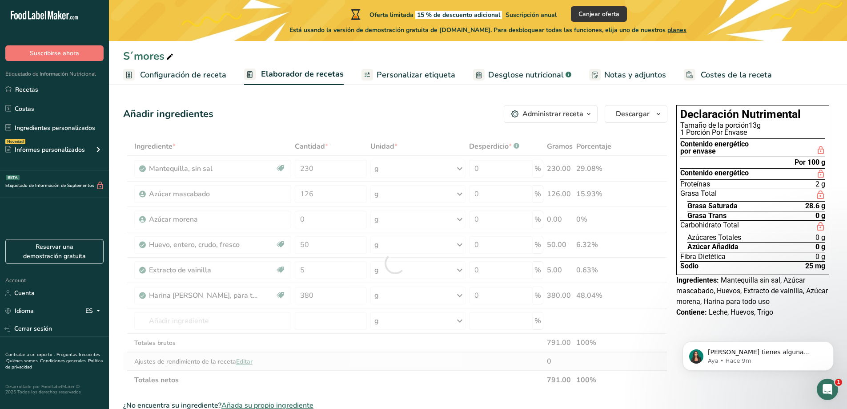
click at [396, 366] on div "Ingrediente * Cantidad * Unidad * Desperdicio * .a-a{fill:#347362;}.b-a{fill:#f…" at bounding box center [395, 263] width 544 height 252
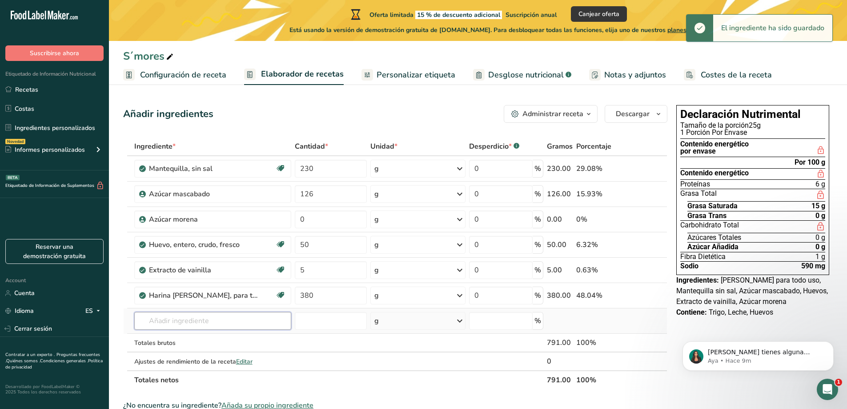
click at [212, 312] on input "text" at bounding box center [212, 321] width 157 height 18
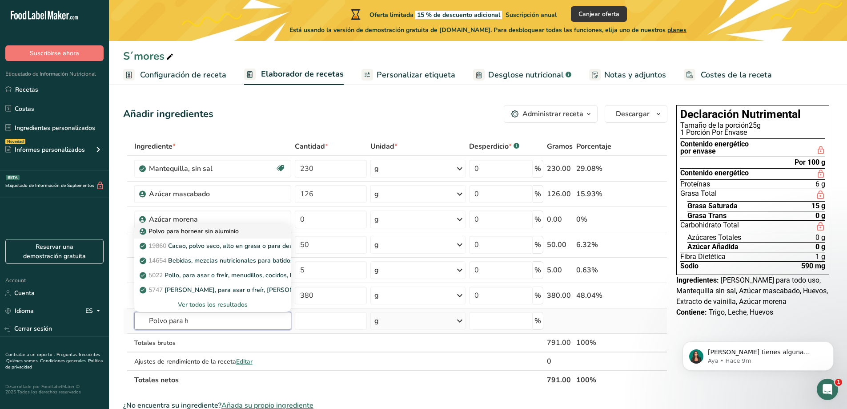
type input "Polvo para h"
click at [202, 229] on p "Polvo para hornear sin aluminio" at bounding box center [189, 230] width 97 height 9
type input "Aluminum Free Baking Powder"
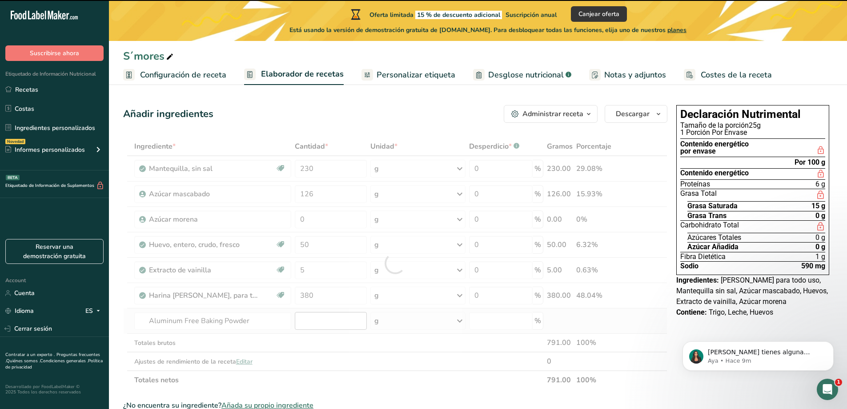
type input "0"
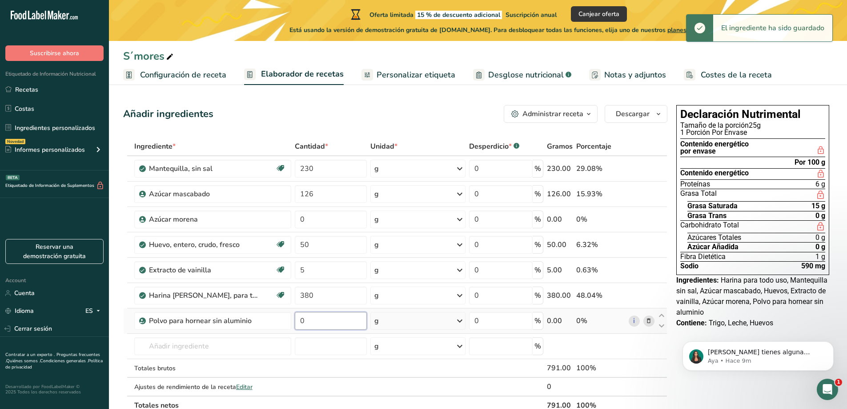
click at [319, 327] on input "0" at bounding box center [331, 321] width 72 height 18
click at [272, 333] on tr "Polvo para hornear sin aluminio 0 g Unidades de peso g kg mg Ver más Unidades d…" at bounding box center [395, 320] width 543 height 25
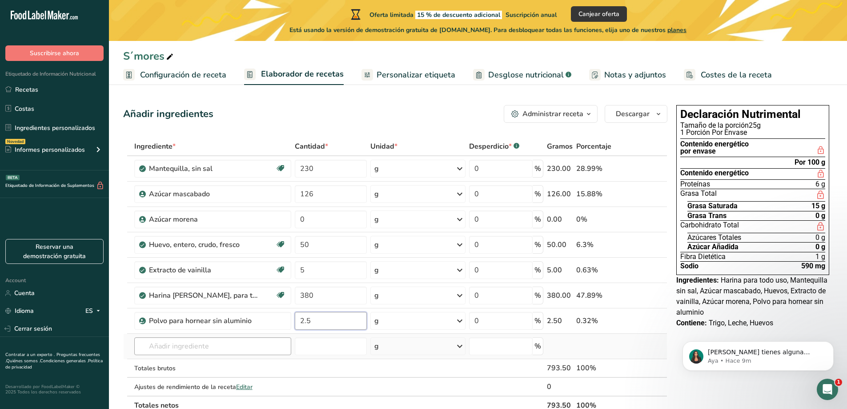
type input "2.5"
click at [197, 344] on div "Ingrediente * Cantidad * Unidad * Desperdicio * .a-a{fill:#347362;}.b-a{fill:#f…" at bounding box center [395, 275] width 544 height 277
type input "B"
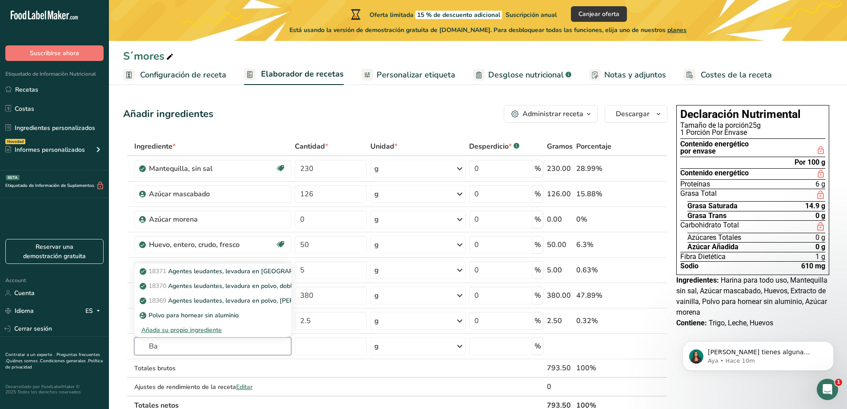
type input "B"
type input "Baking sod"
click at [239, 286] on p "18372 Agentes leudantes, [MEDICAL_DATA] de sodio." at bounding box center [213, 285] width 145 height 9
type input "Leavening agents, baking soda"
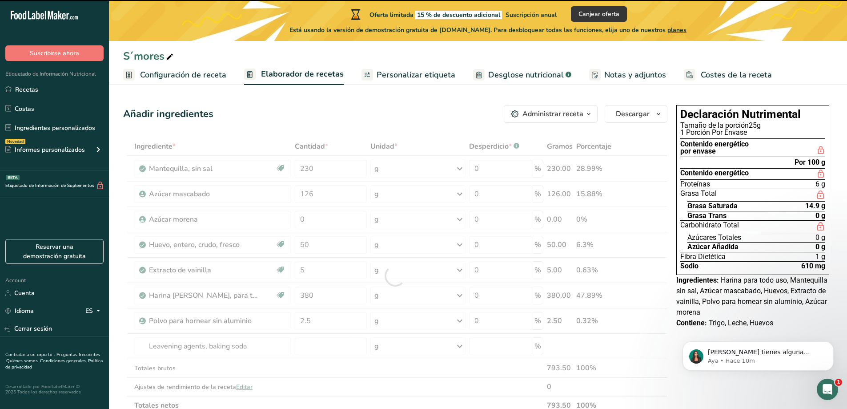
type input "0"
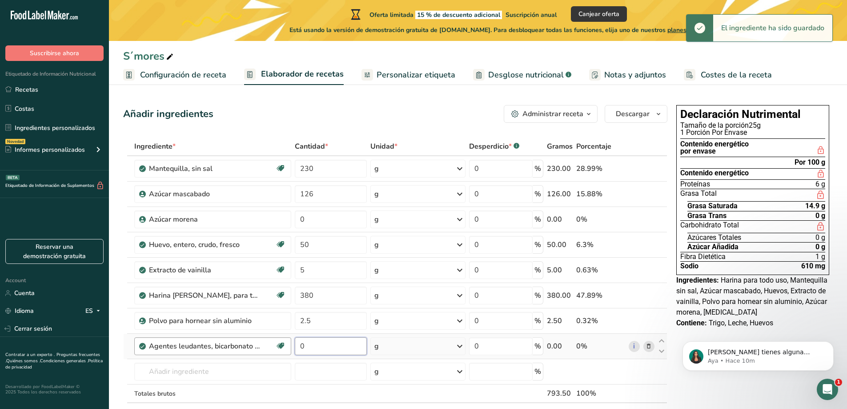
drag, startPoint x: 328, startPoint y: 341, endPoint x: 265, endPoint y: 349, distance: 64.0
click at [265, 349] on tr "Agentes leudantes, [MEDICAL_DATA] de sodio. Libre de lácteos Libre de gluten [G…" at bounding box center [395, 345] width 543 height 25
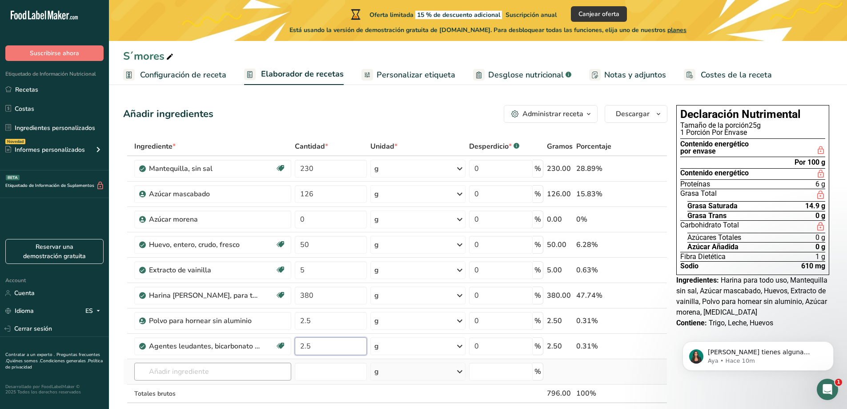
type input "2.5"
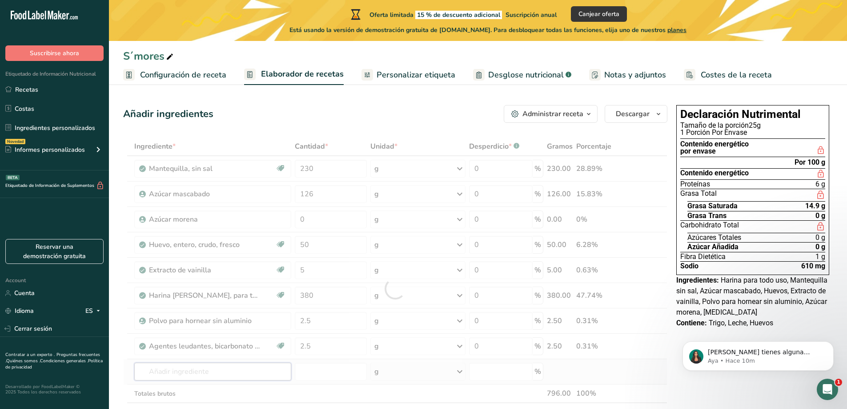
click at [213, 369] on div "Ingrediente * Cantidad * Unidad * Desperdicio * .a-a{fill:#347362;}.b-a{fill:#f…" at bounding box center [395, 288] width 544 height 303
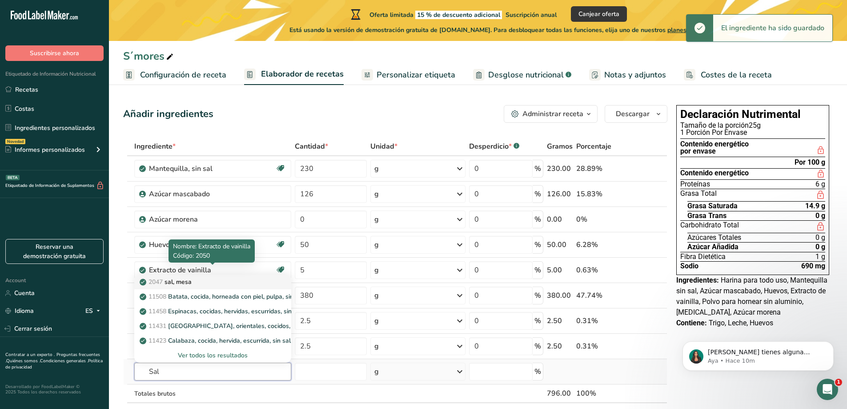
type input "Sal"
click at [187, 281] on p "2047 sal, [GEOGRAPHIC_DATA]" at bounding box center [166, 281] width 50 height 9
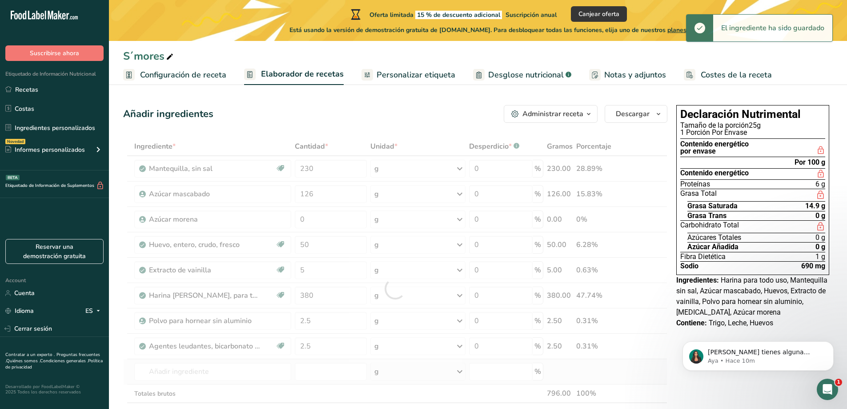
type input "Salt, table"
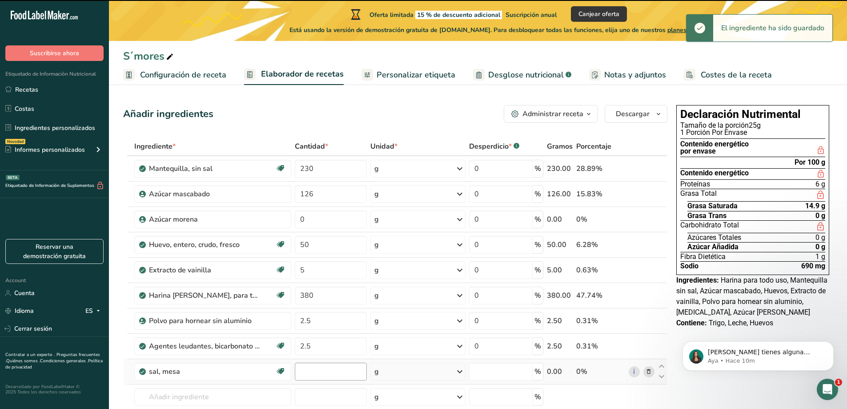
type input "0"
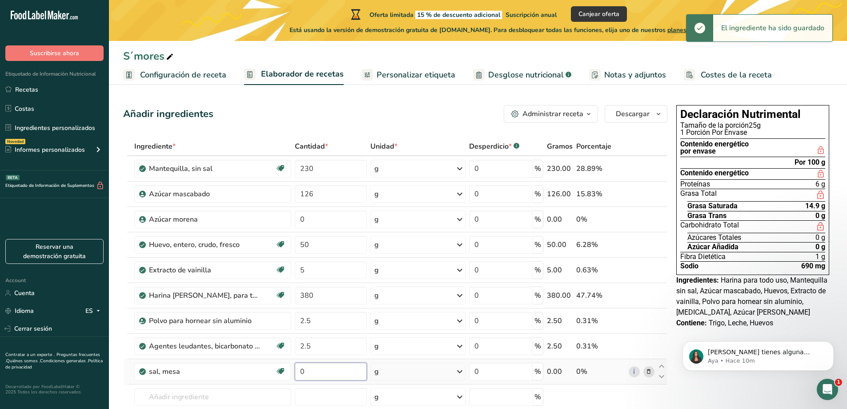
click at [325, 372] on input "0" at bounding box center [331, 371] width 72 height 18
click at [294, 373] on td "0" at bounding box center [331, 371] width 76 height 25
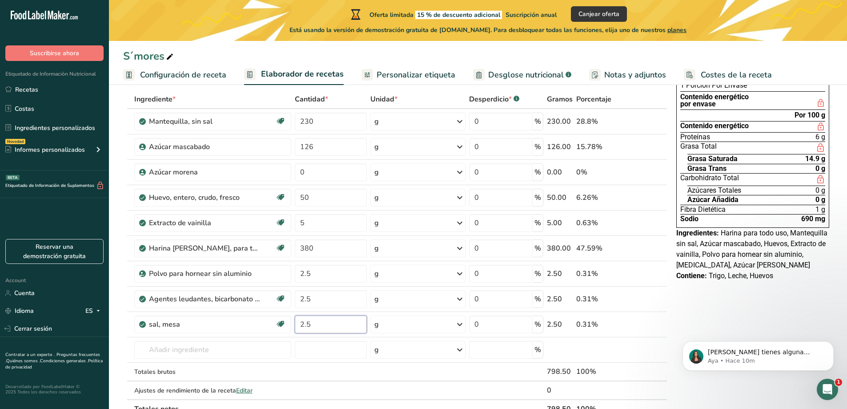
scroll to position [48, 0]
type input "2.5"
click at [210, 341] on div "Ingrediente * Cantidad * Unidad * Desperdicio * .a-a{fill:#347362;}.b-a{fill:#f…" at bounding box center [395, 253] width 544 height 328
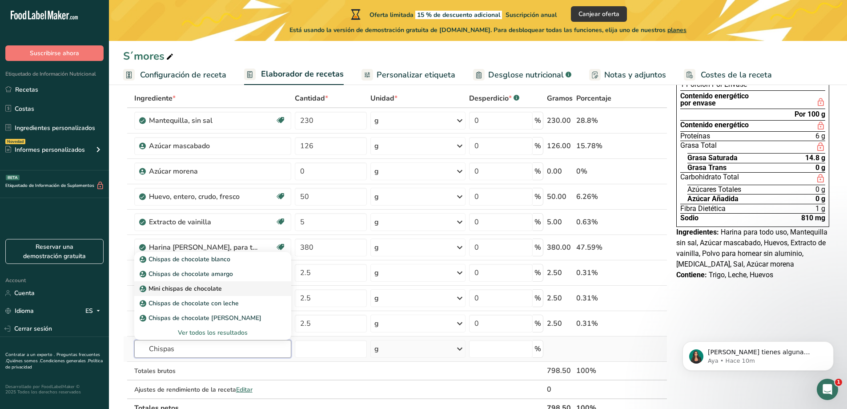
type input "Chispas"
click at [212, 289] on p "Mini chispas de chocolate" at bounding box center [181, 288] width 80 height 9
type input "Mini Chocolate Chips"
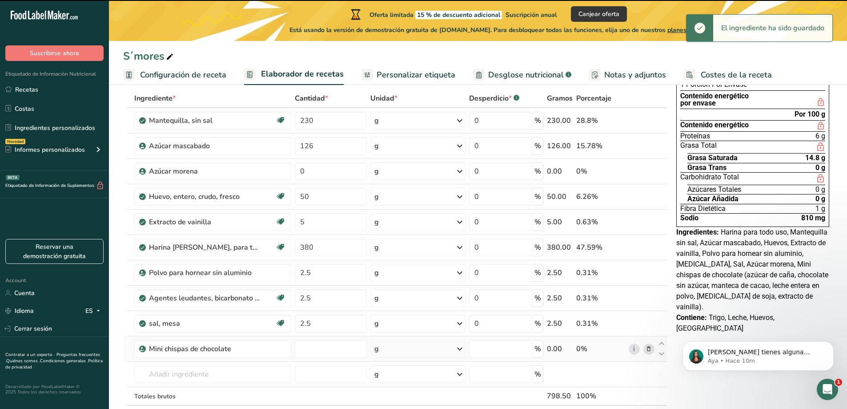
type input "0"
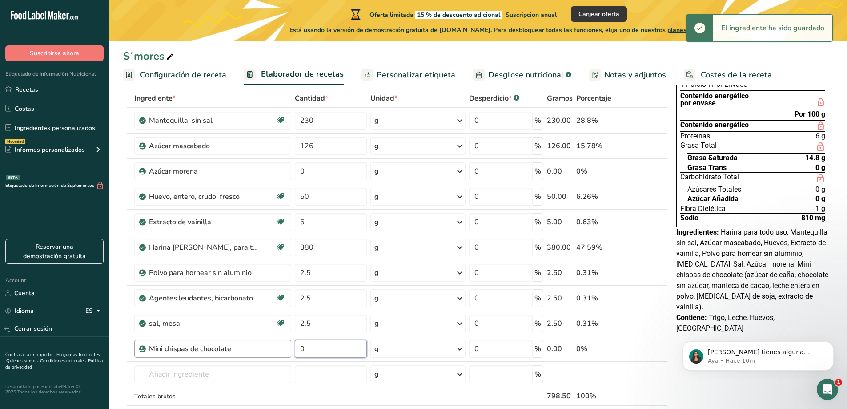
drag, startPoint x: 332, startPoint y: 348, endPoint x: 286, endPoint y: 351, distance: 45.9
click at [286, 351] on tr "Mini chispas de chocolate 0 g Unidades de peso g kg mg Ver más Unidades de volu…" at bounding box center [395, 348] width 543 height 25
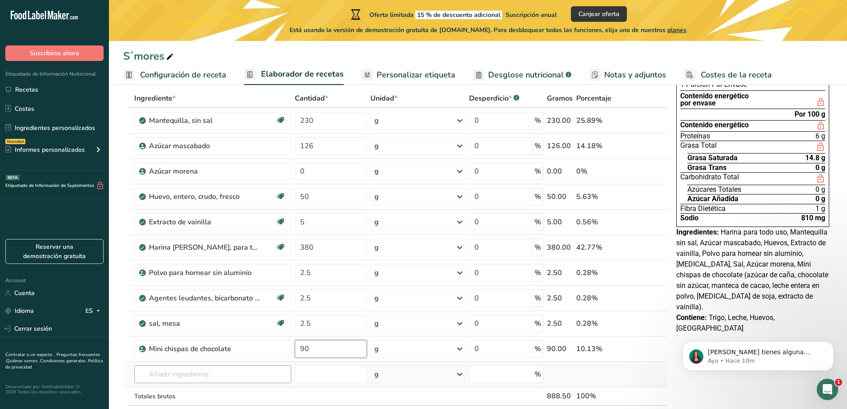
type input "90"
click at [184, 374] on div "Ingrediente * Cantidad * Unidad * Desperdicio * .a-a{fill:#347362;}.b-a{fill:#f…" at bounding box center [395, 265] width 544 height 353
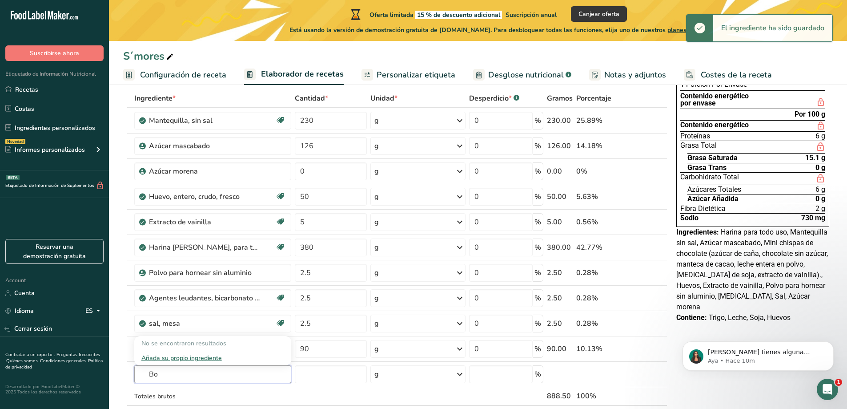
type input "B"
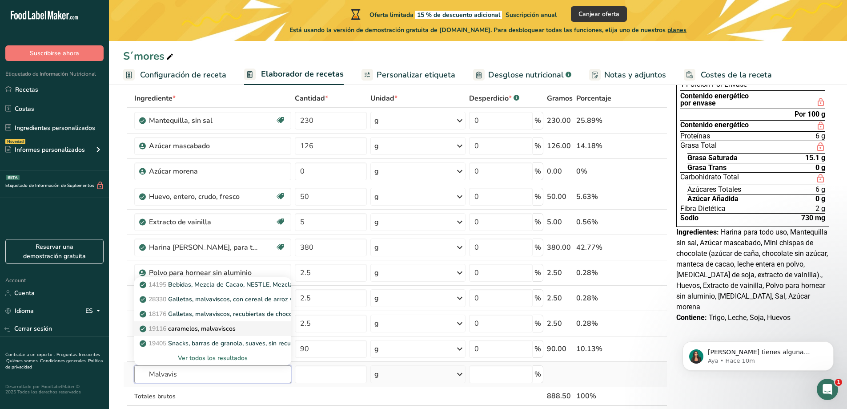
type input "Malvavis"
click at [184, 324] on p "19116 caramelos, malvaviscos" at bounding box center [188, 328] width 94 height 9
type input "Candies, marshmallows"
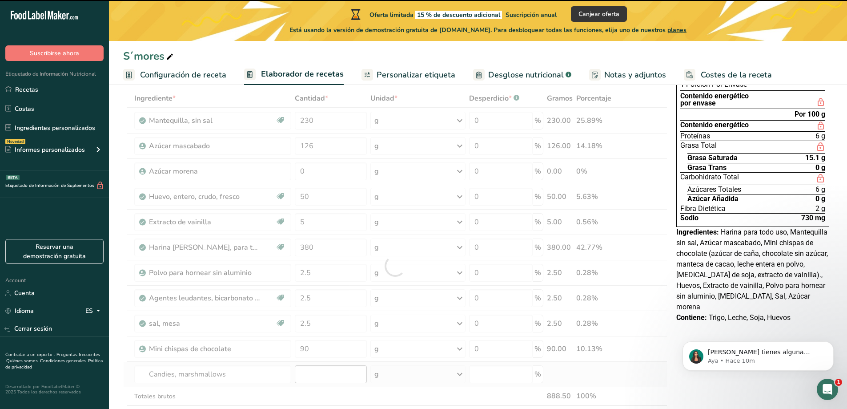
type input "0"
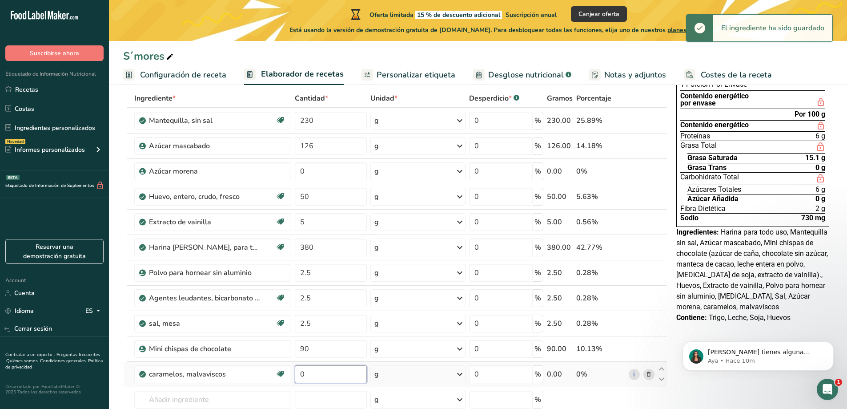
drag, startPoint x: 320, startPoint y: 382, endPoint x: 291, endPoint y: 382, distance: 28.5
click at [291, 382] on tr "caramelos, malvaviscos Libre de gluten Vegetariano Libre de soja 0 g Porciones …" at bounding box center [395, 373] width 543 height 25
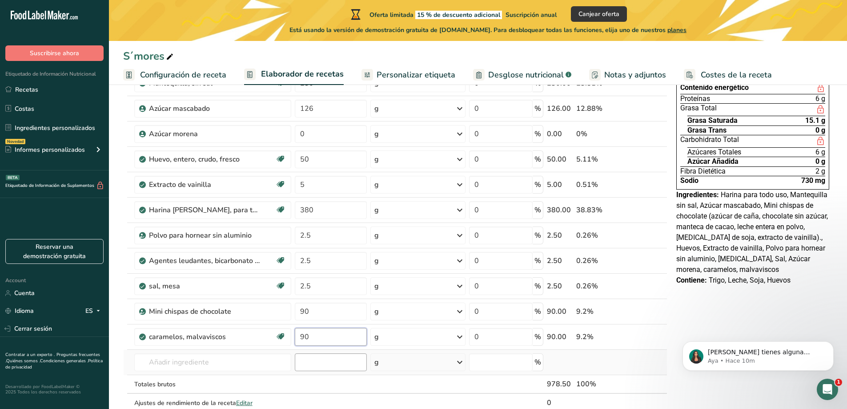
scroll to position [137, 0]
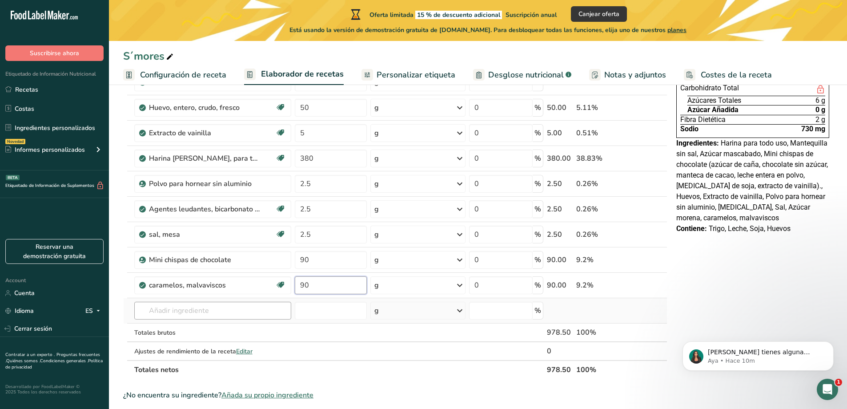
type input "90"
click at [191, 307] on div "Ingrediente * Cantidad * Unidad * Desperdicio * .a-a{fill:#347362;}.b-a{fill:#f…" at bounding box center [395, 189] width 544 height 379
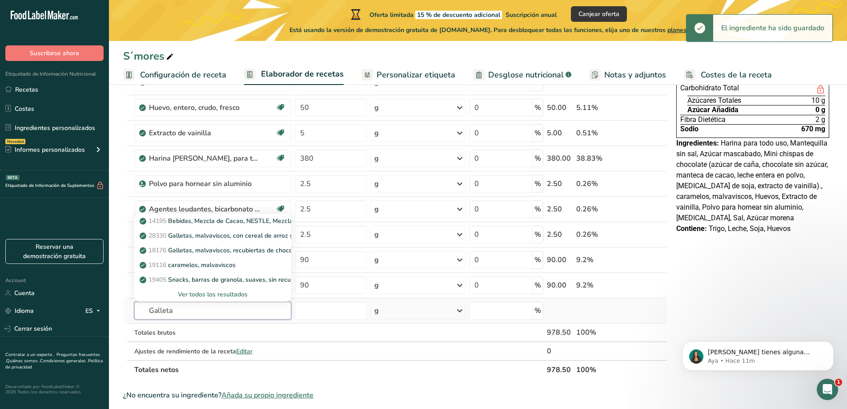
type input "Galletas"
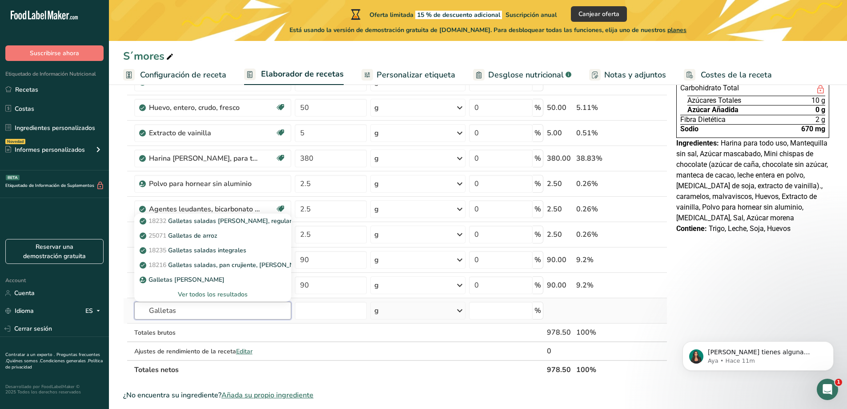
drag, startPoint x: 201, startPoint y: 307, endPoint x: 132, endPoint y: 307, distance: 69.8
click at [132, 307] on tr "Galletas 18232 Galletas saladas [PERSON_NAME], regulares 25071 Galletas de arro…" at bounding box center [395, 310] width 543 height 25
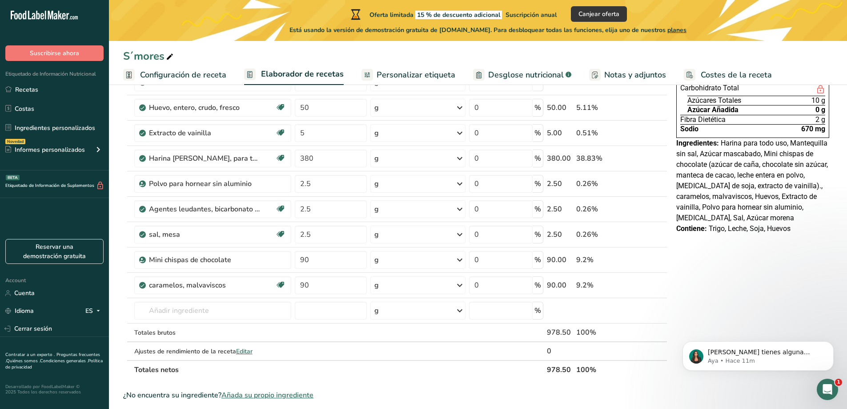
click at [758, 313] on div "Declaración Nutrimental Tamaño de la porción 31g 1 Porción Por Envase Contenido…" at bounding box center [753, 287] width 160 height 647
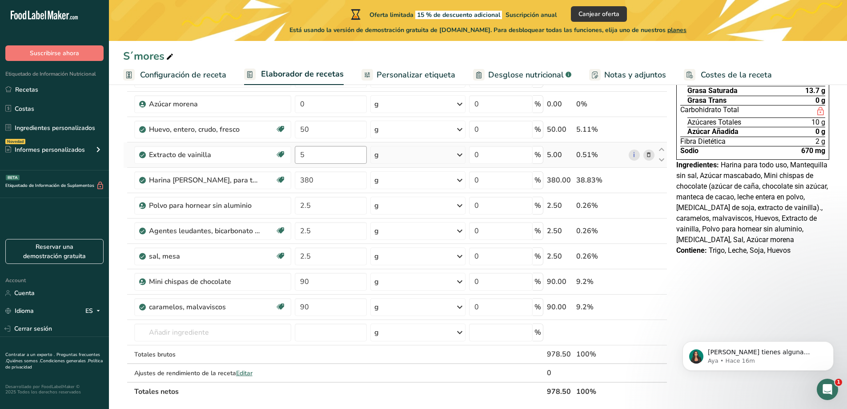
scroll to position [267, 0]
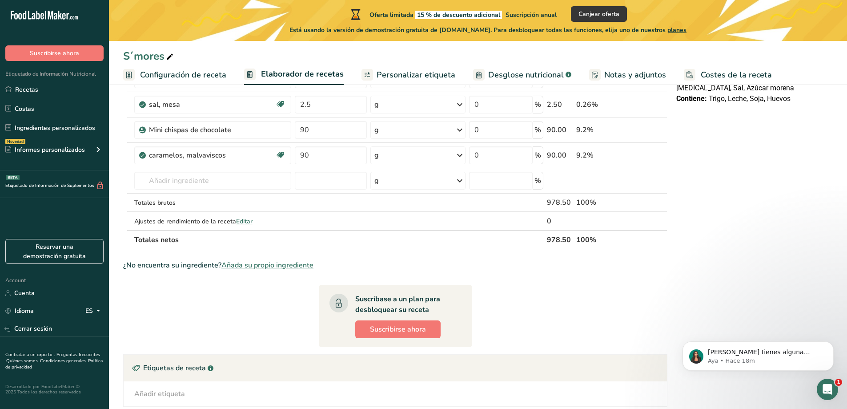
click at [256, 264] on span "Añada su propio ingrediente" at bounding box center [267, 265] width 92 height 11
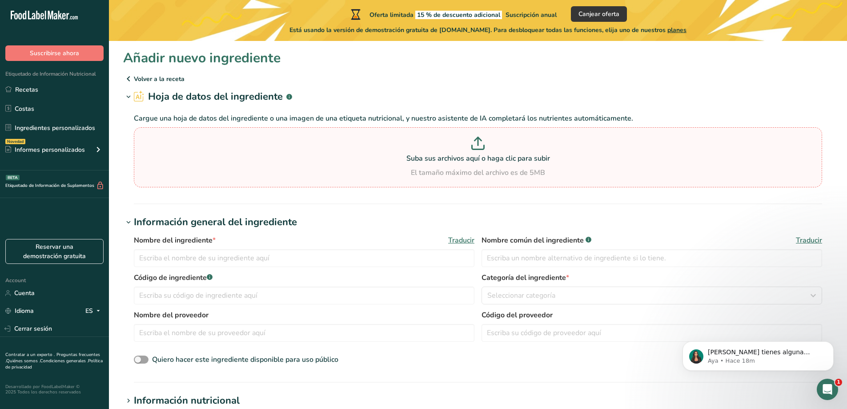
click at [269, 159] on p "Suba sus archivos aquí o haga clic para subir" at bounding box center [478, 158] width 684 height 11
click at [269, 159] on input "Suba sus archivos aquí o haga clic para subir El tamaño máximo del archivo es d…" at bounding box center [478, 157] width 688 height 60
type input "C:\fakepath\3.png"
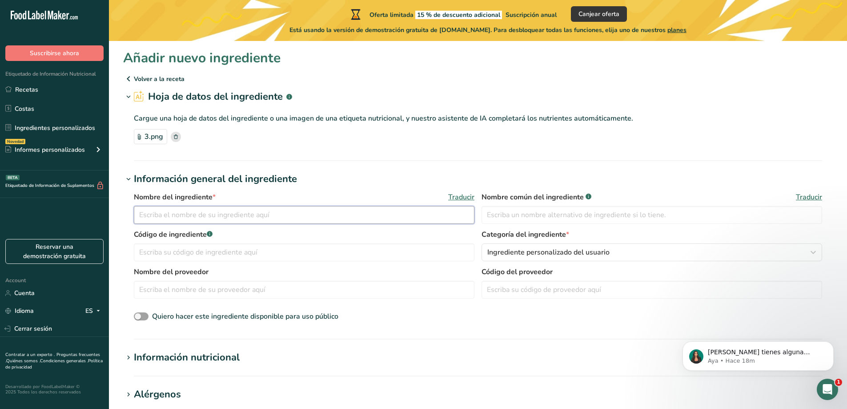
click at [190, 211] on input "text" at bounding box center [304, 215] width 341 height 18
type input "Galleta mexicana"
click at [300, 291] on input "text" at bounding box center [304, 290] width 341 height 18
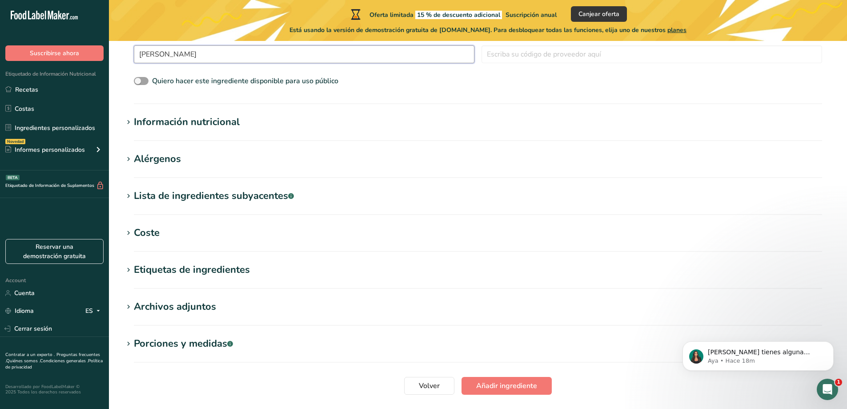
scroll to position [297, 0]
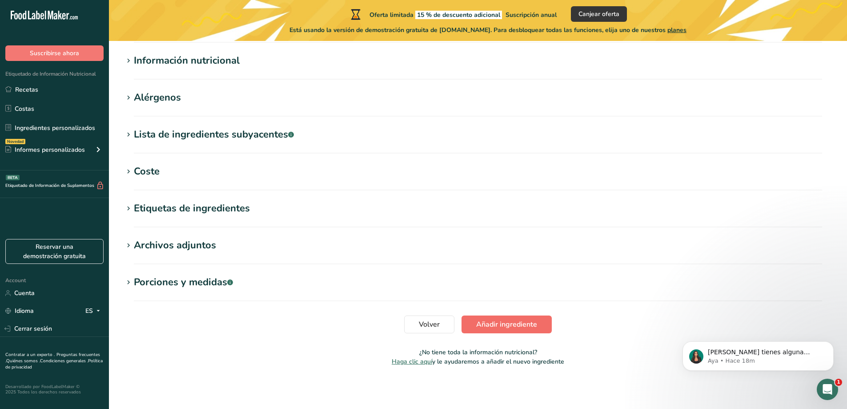
type input "[PERSON_NAME]"
click at [477, 322] on span "Añadir ingrediente" at bounding box center [506, 324] width 61 height 11
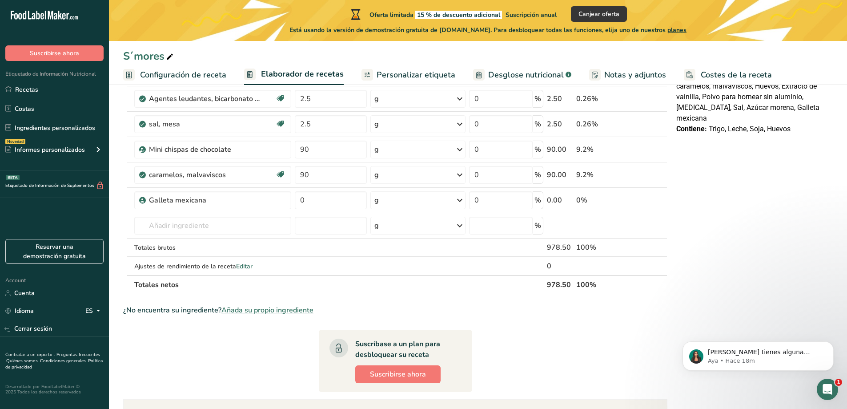
scroll to position [267, 0]
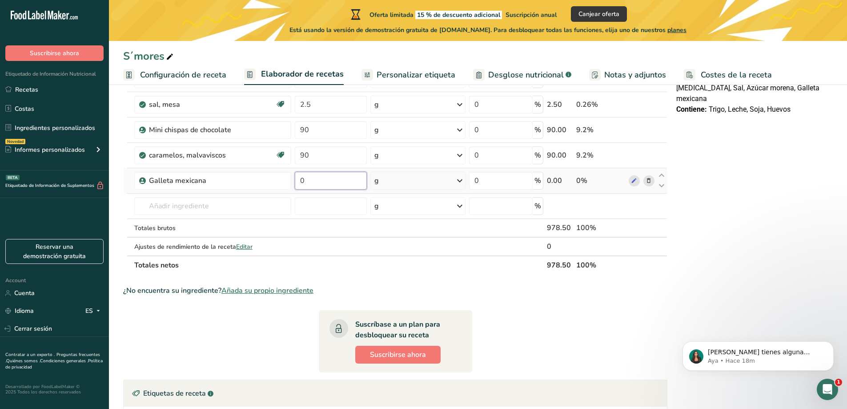
drag, startPoint x: 326, startPoint y: 181, endPoint x: 286, endPoint y: 188, distance: 41.0
click at [285, 189] on tr "Galleta mexicana 0 g Unidades de peso g kg mg Ver más Unidades de volumen [GEOG…" at bounding box center [395, 180] width 543 height 25
type input "100"
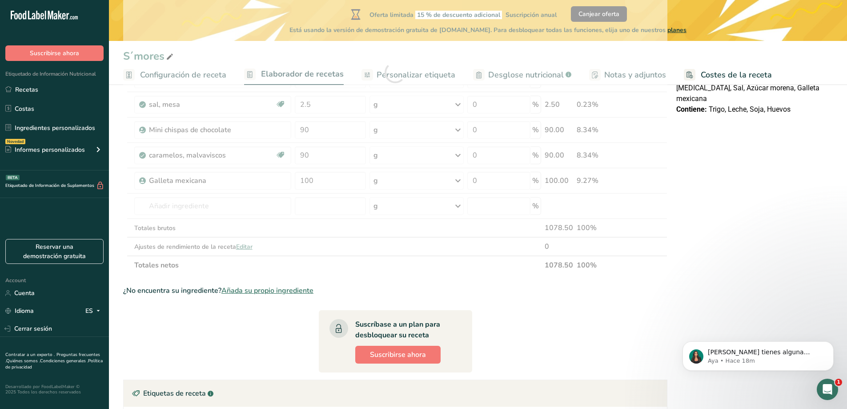
click at [784, 215] on div "Declaración Nutrimental Tamaño de la porción 31g 1 Porción Por Envase Contenido…" at bounding box center [753, 171] width 160 height 672
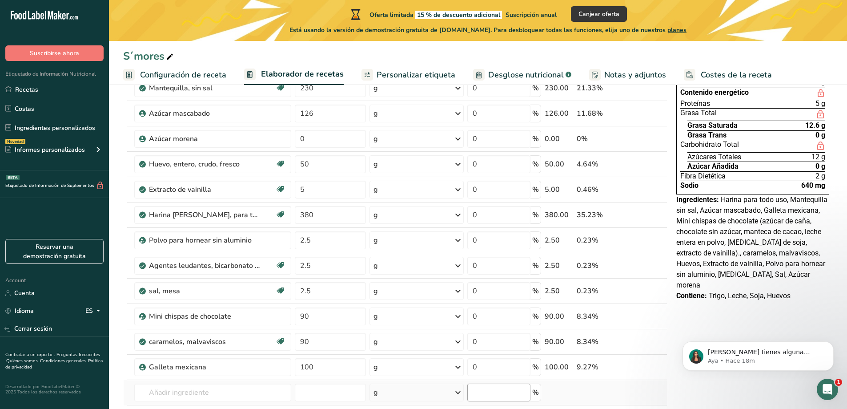
scroll to position [0, 0]
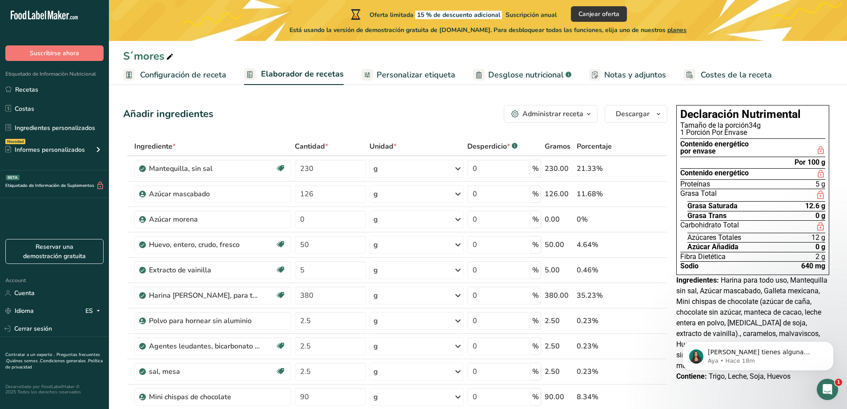
click at [177, 77] on span "Configuración de receta" at bounding box center [183, 75] width 86 height 12
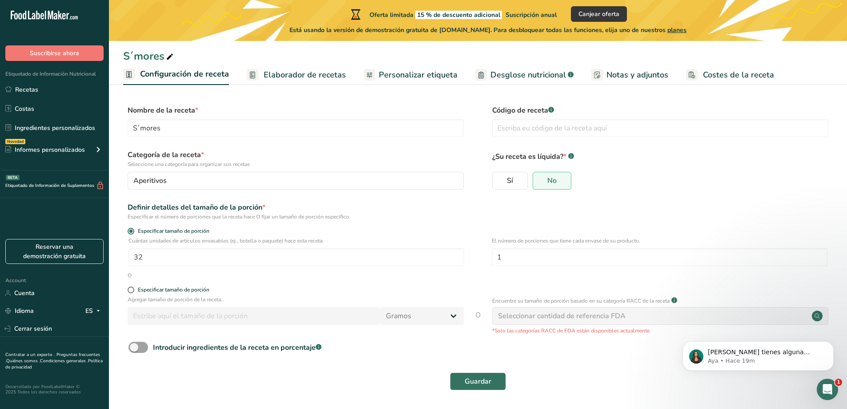
click at [305, 71] on span "Elaborador de recetas" at bounding box center [305, 75] width 82 height 12
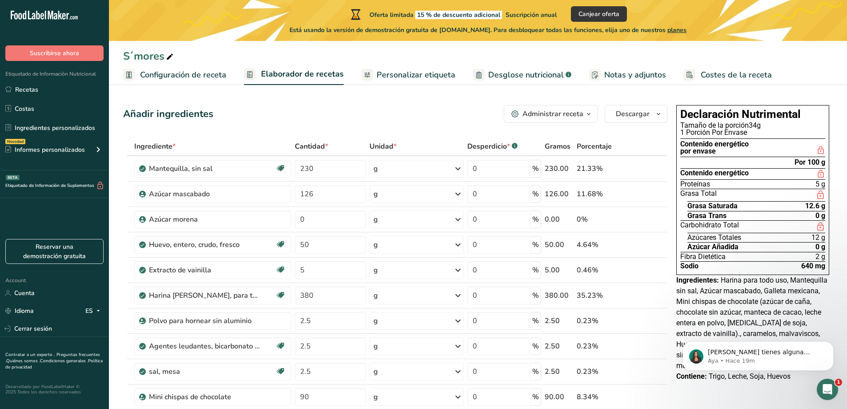
click at [401, 76] on span "Personalizar etiqueta" at bounding box center [416, 75] width 79 height 12
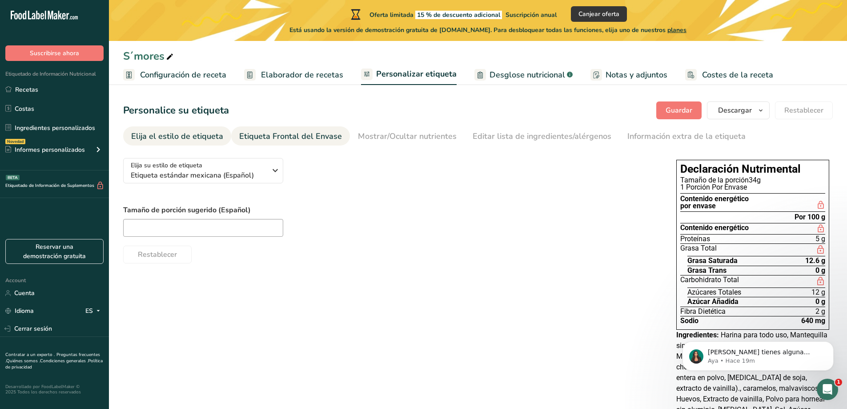
click at [275, 142] on div "Etiqueta Frontal del Envase" at bounding box center [290, 136] width 103 height 12
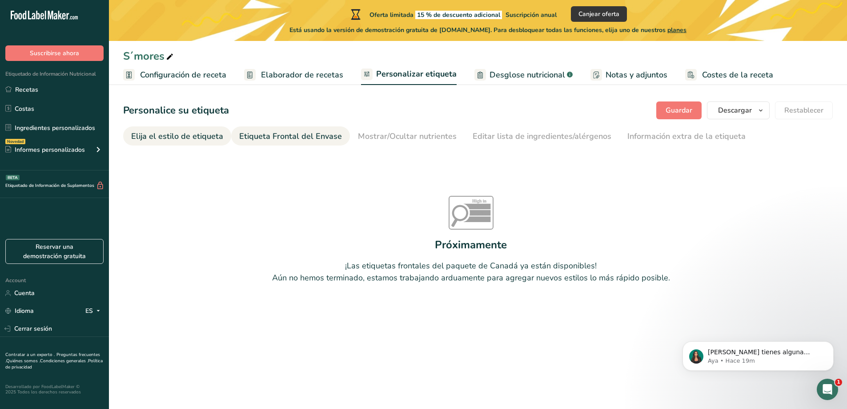
click at [193, 132] on div "Elija el estilo de etiqueta" at bounding box center [177, 136] width 92 height 12
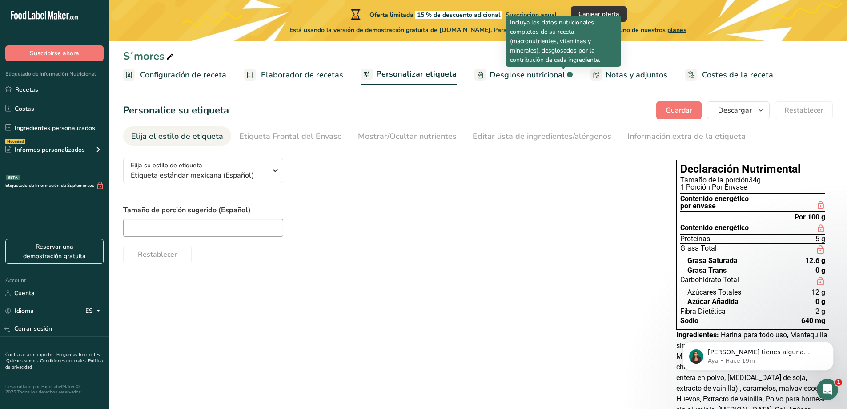
click at [514, 75] on span "Desglose nutricional" at bounding box center [528, 75] width 76 height 12
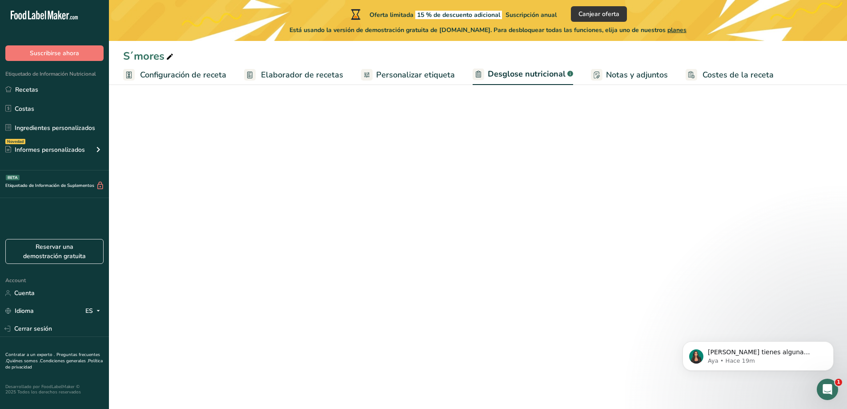
select select "Calories"
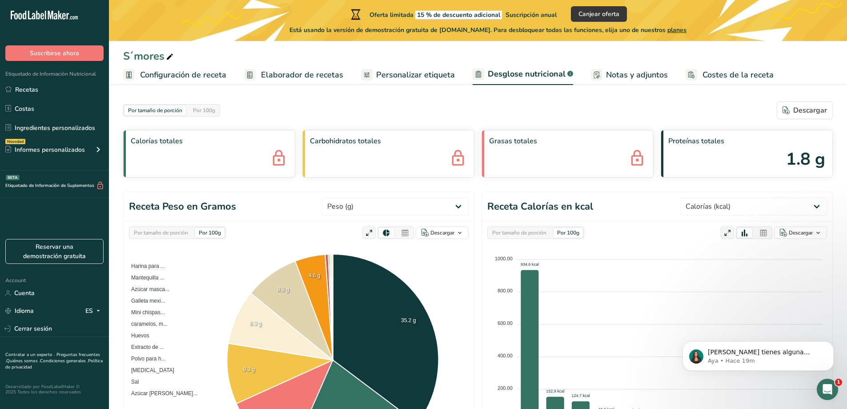
click at [629, 74] on span "Notas y adjuntos" at bounding box center [637, 75] width 62 height 12
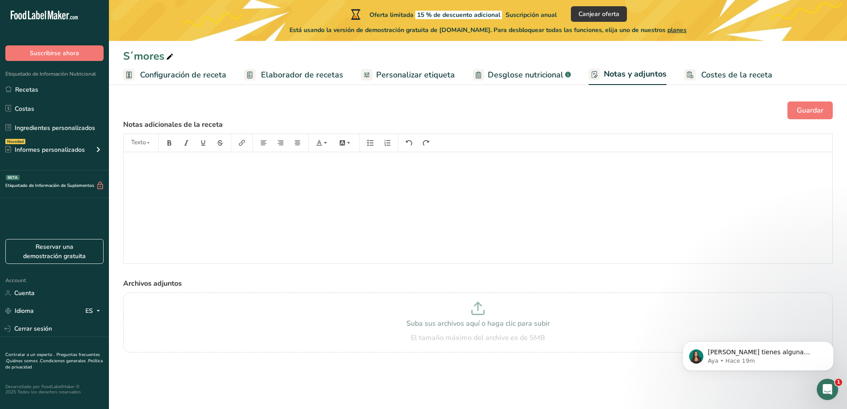
click at [549, 69] on span "Desglose nutricional" at bounding box center [526, 75] width 76 height 12
select select "Calories"
